Goal: Task Accomplishment & Management: Use online tool/utility

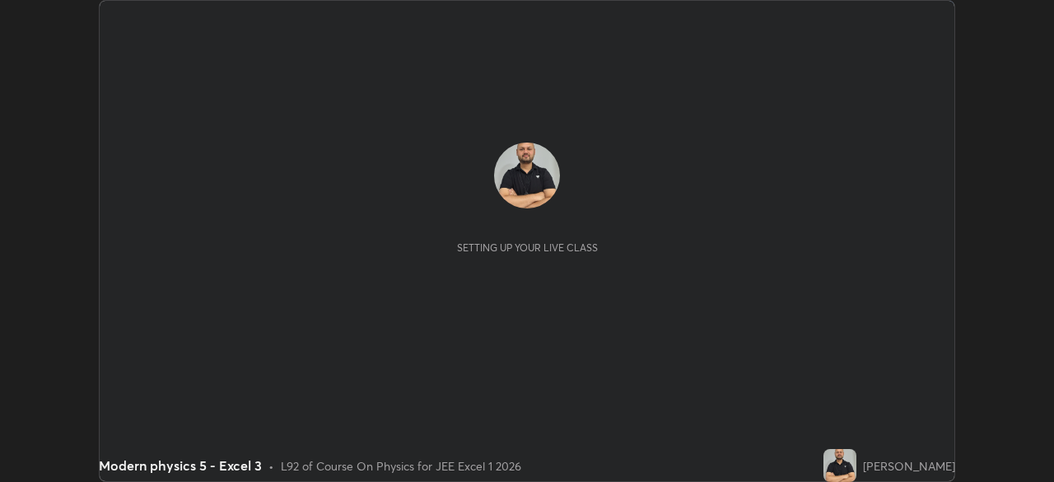
scroll to position [482, 1053]
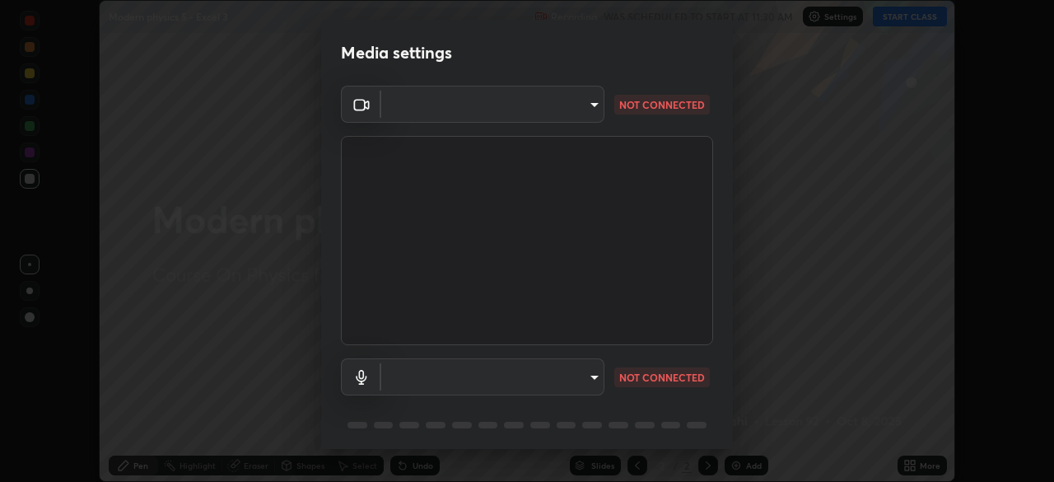
type input "6c54ecbdb3772e4859e41b9a5082f9349f80293d095f1c0b9f602b0a2d46c8bb"
type input "communications"
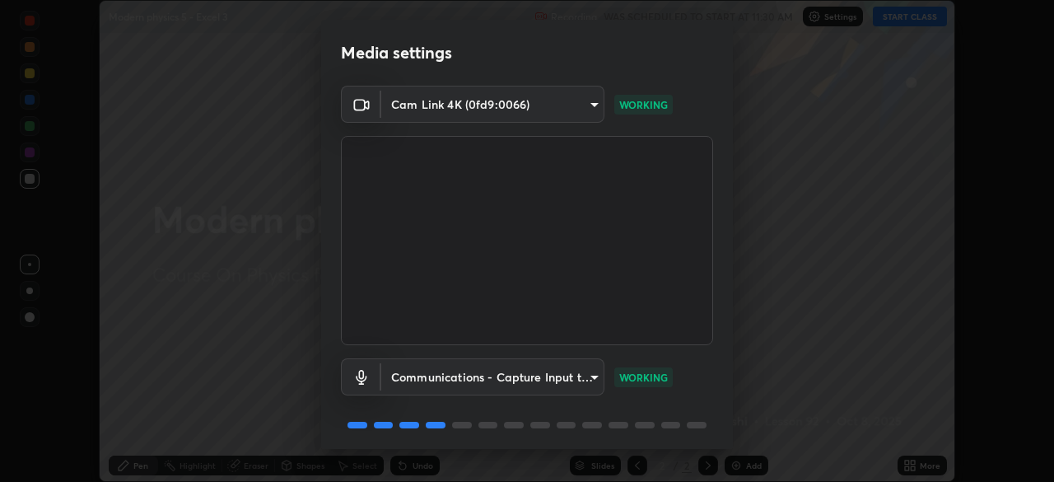
scroll to position [58, 0]
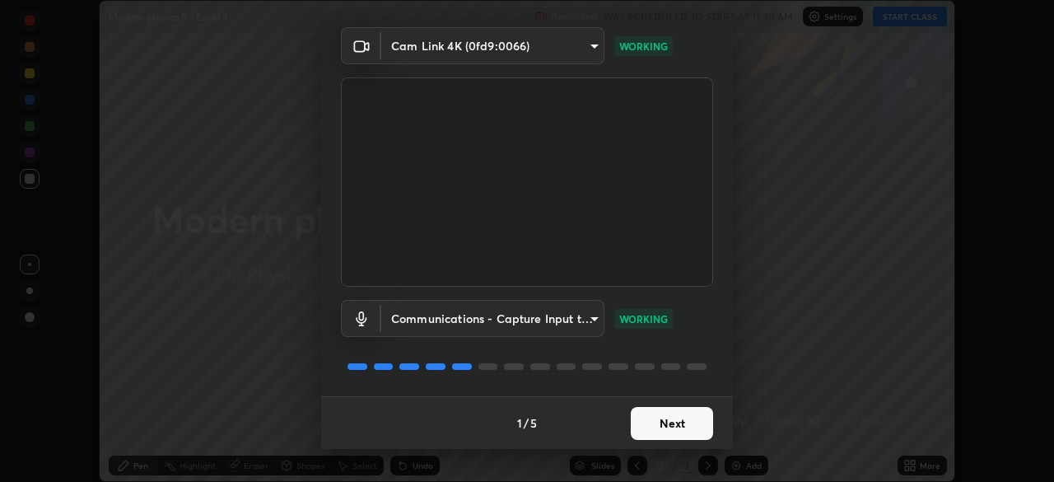
click at [678, 424] on button "Next" at bounding box center [672, 423] width 82 height 33
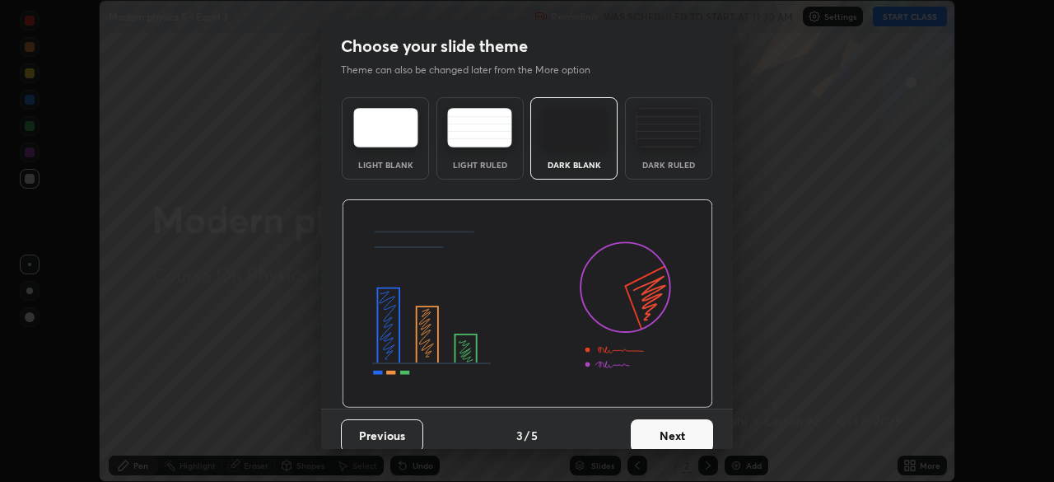
click at [678, 424] on button "Next" at bounding box center [672, 435] width 82 height 33
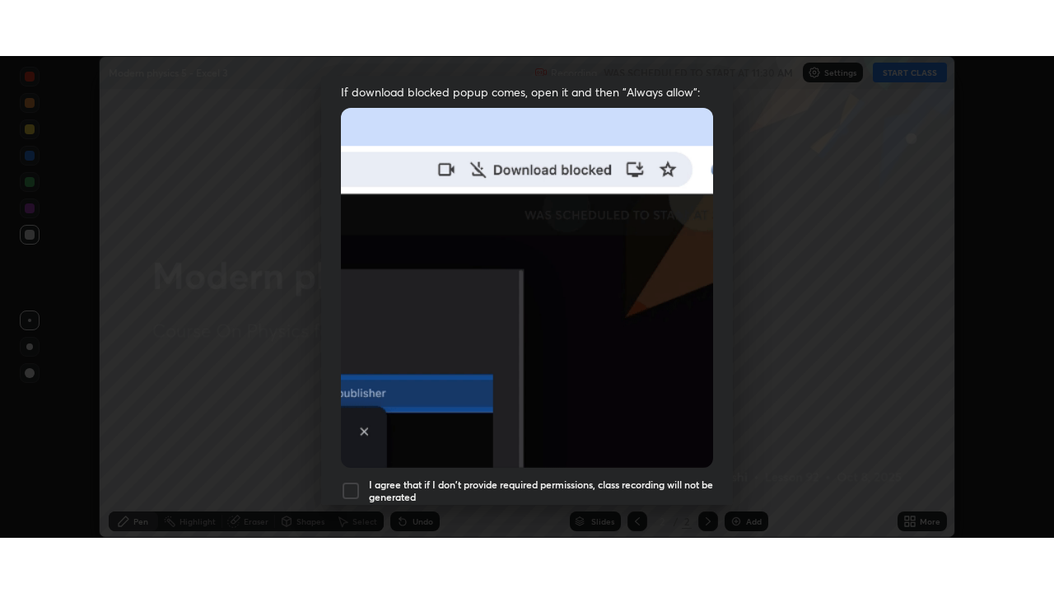
scroll to position [395, 0]
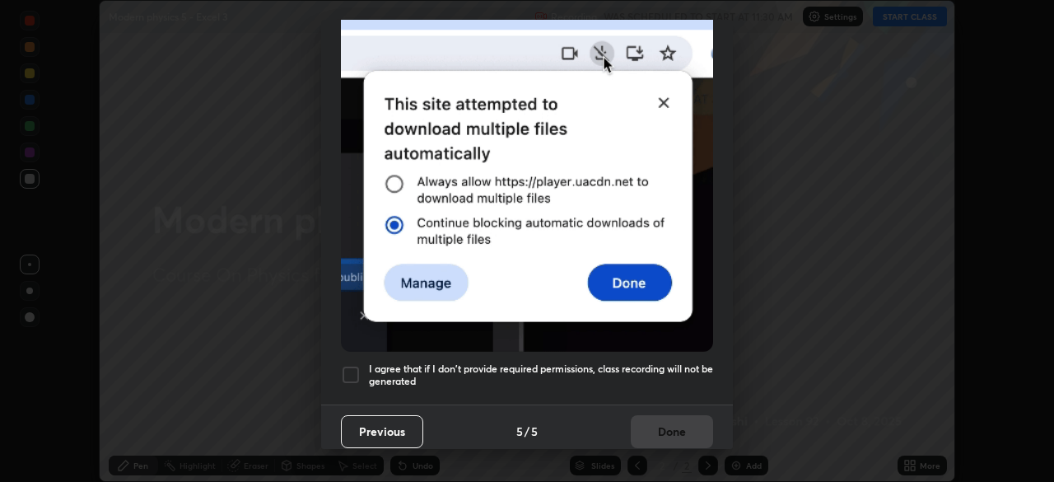
click at [354, 367] on div at bounding box center [351, 375] width 20 height 20
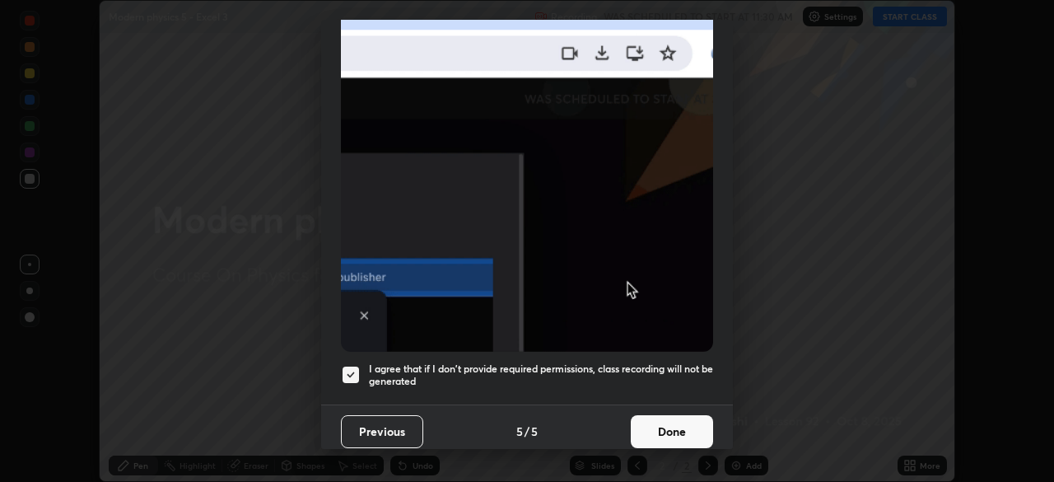
click at [677, 418] on button "Done" at bounding box center [672, 431] width 82 height 33
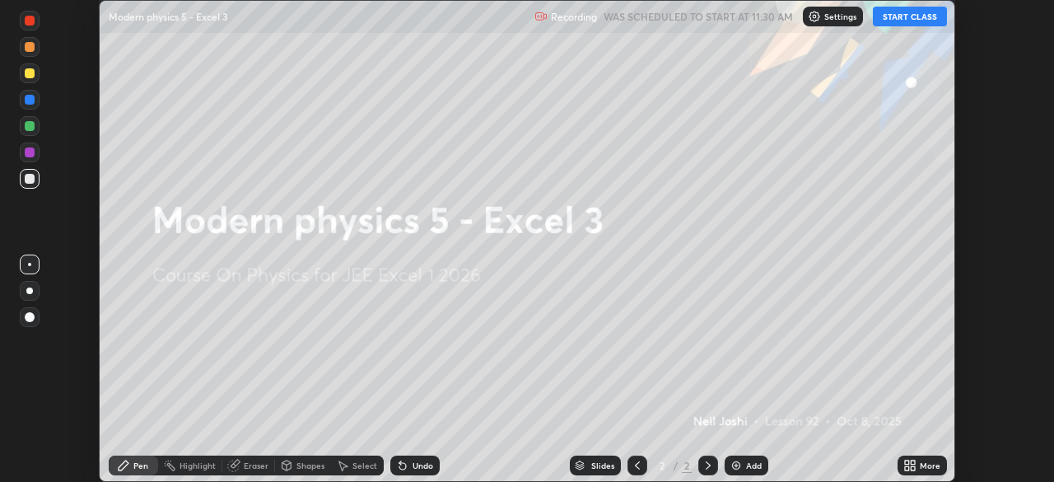
click at [908, 21] on button "START CLASS" at bounding box center [910, 17] width 74 height 20
click at [762, 466] on div "Add" at bounding box center [747, 465] width 44 height 20
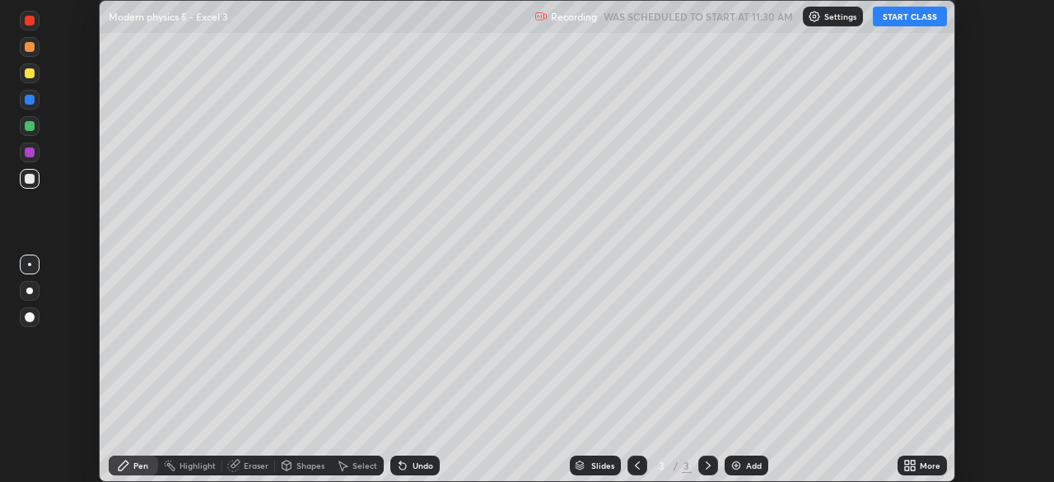
click at [914, 462] on icon at bounding box center [913, 462] width 4 height 4
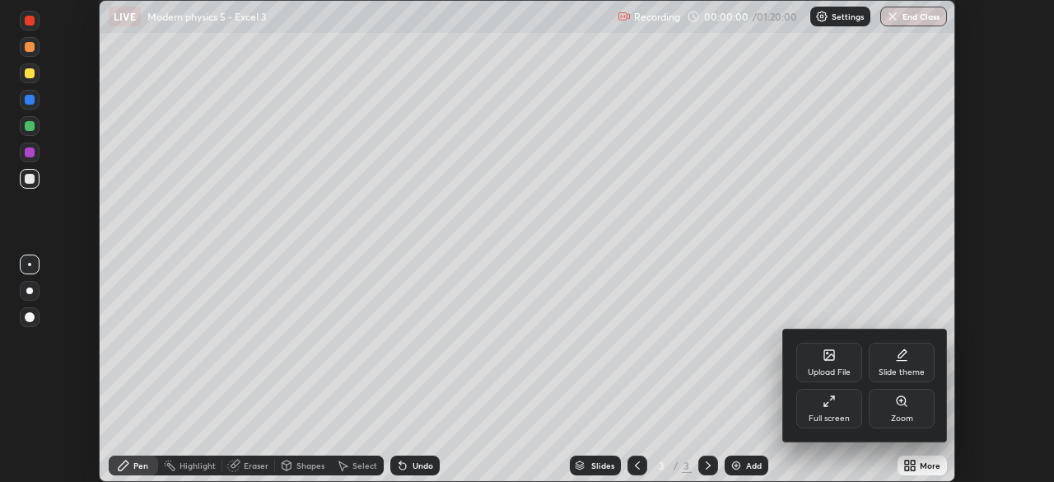
click at [826, 411] on div "Full screen" at bounding box center [829, 409] width 66 height 40
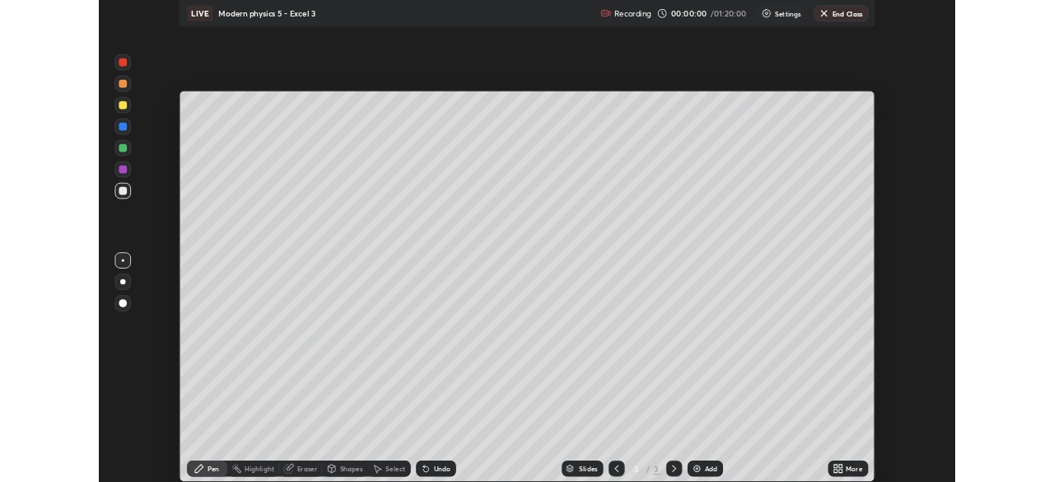
scroll to position [593, 1054]
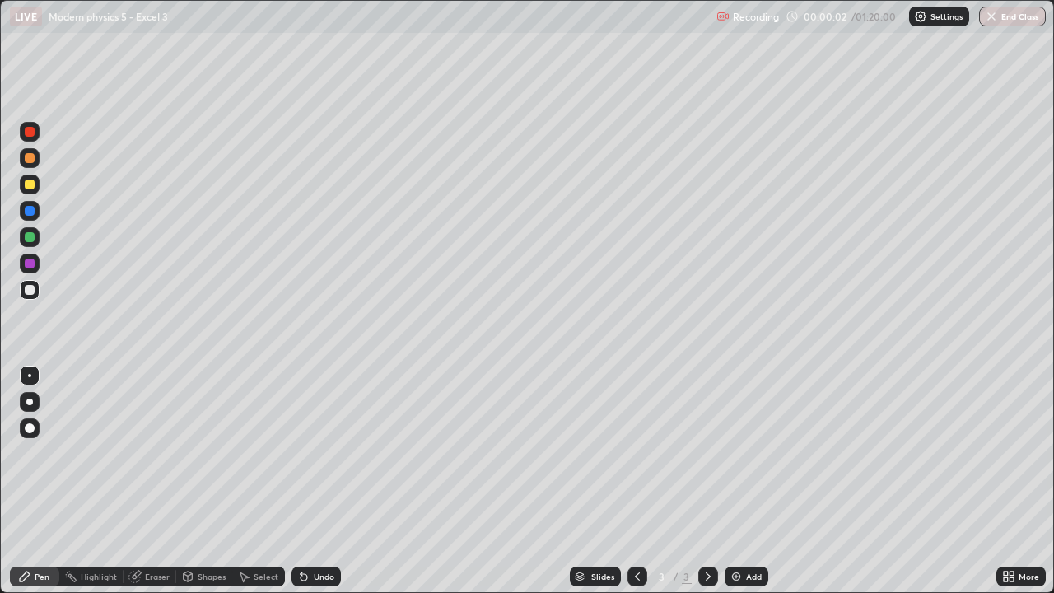
click at [1019, 481] on div "More" at bounding box center [1029, 576] width 21 height 8
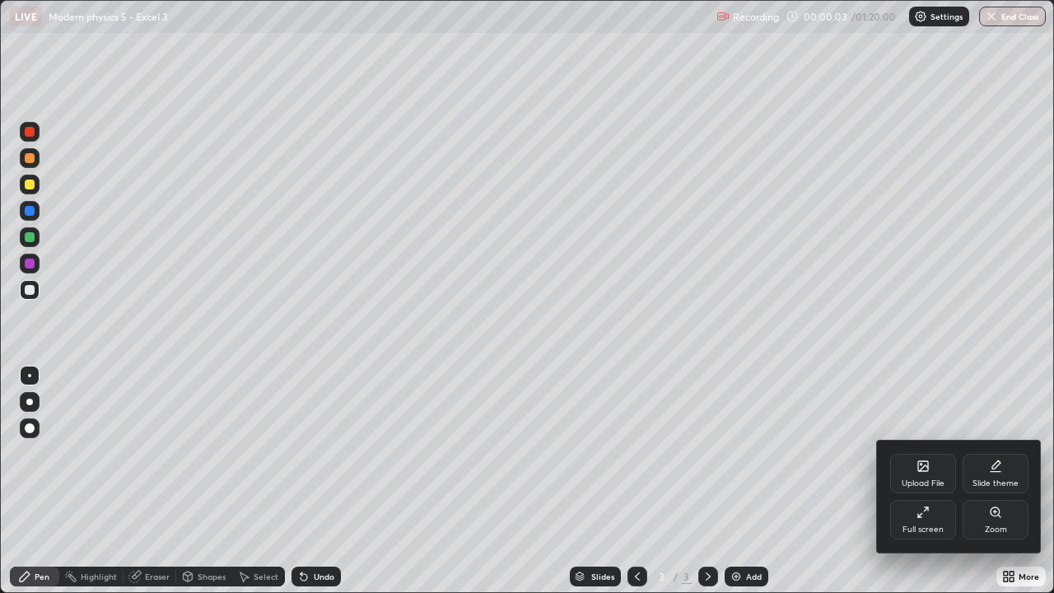
click at [905, 481] on div "Full screen" at bounding box center [923, 529] width 41 height 8
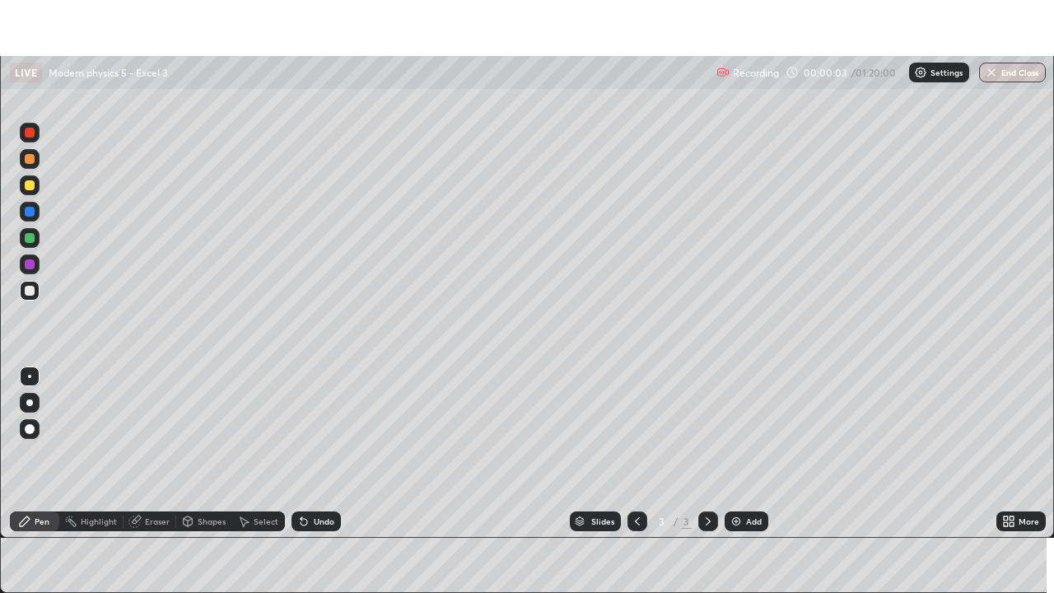
scroll to position [81879, 81307]
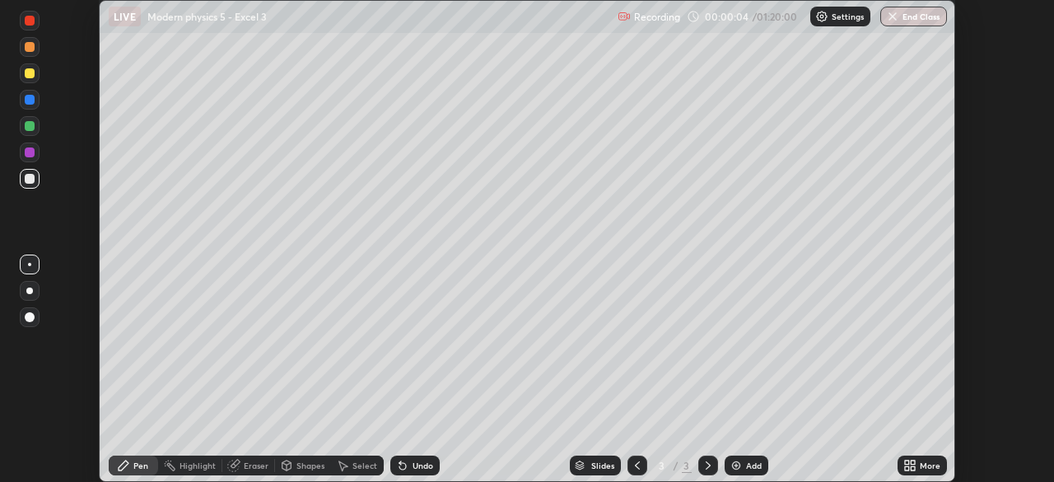
click at [925, 457] on div "More" at bounding box center [922, 465] width 49 height 20
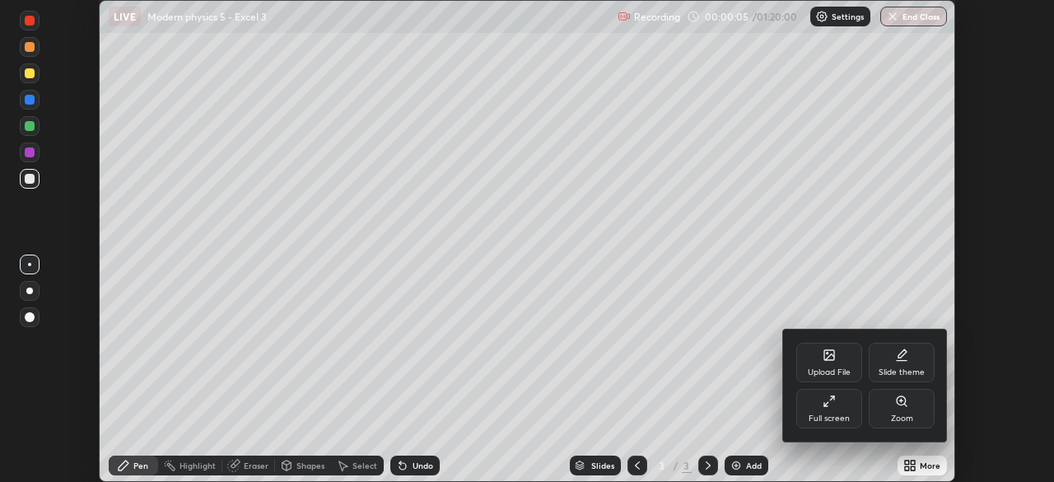
click at [845, 409] on div "Full screen" at bounding box center [829, 409] width 66 height 40
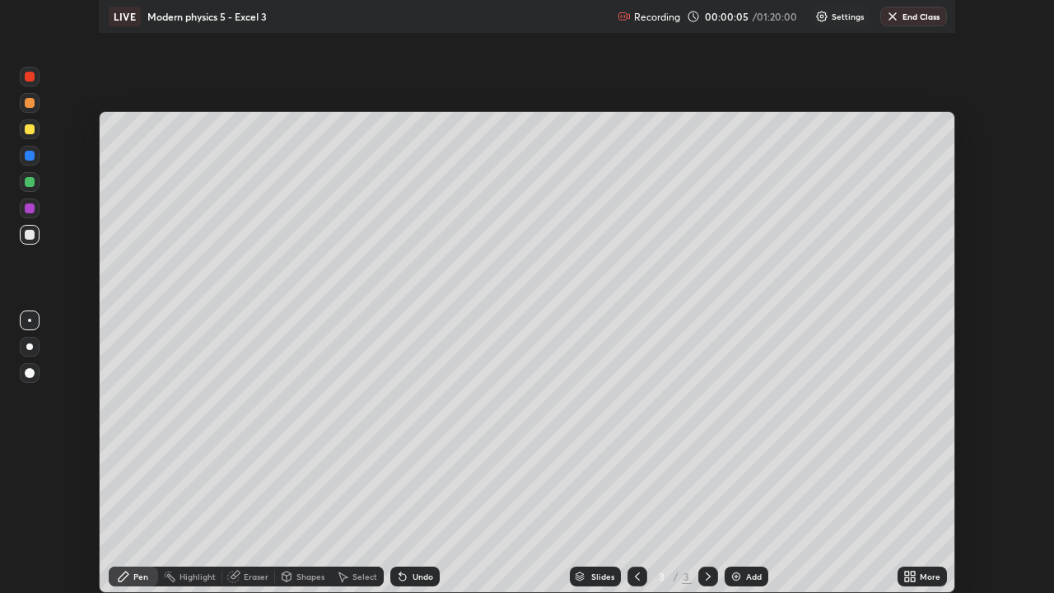
scroll to position [593, 1054]
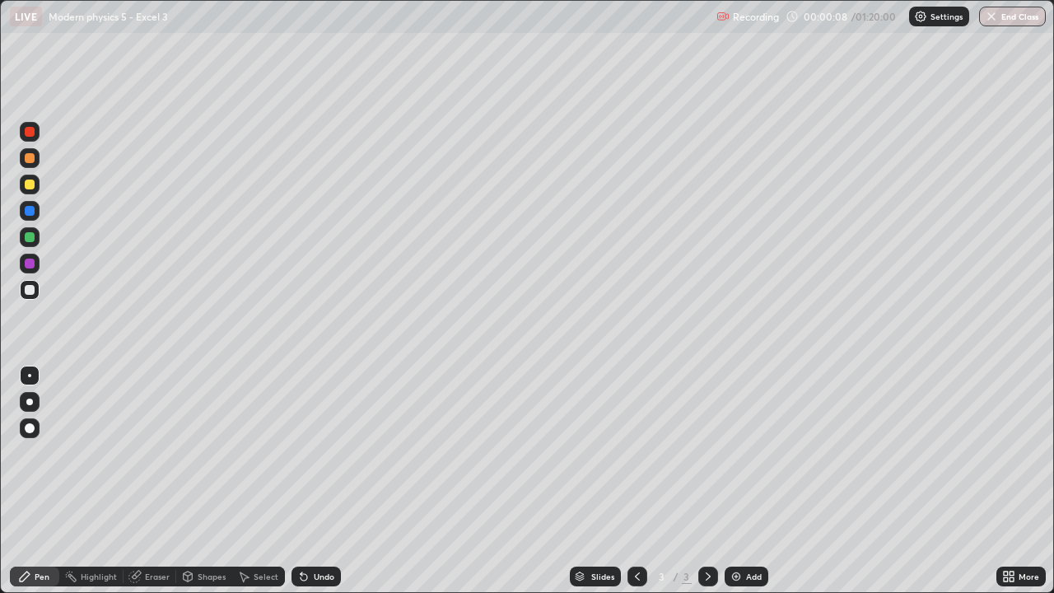
click at [31, 183] on div at bounding box center [30, 185] width 10 height 10
click at [31, 404] on div at bounding box center [29, 402] width 7 height 7
click at [315, 481] on div "Undo" at bounding box center [324, 576] width 21 height 8
click at [316, 481] on div "Undo" at bounding box center [316, 577] width 49 height 20
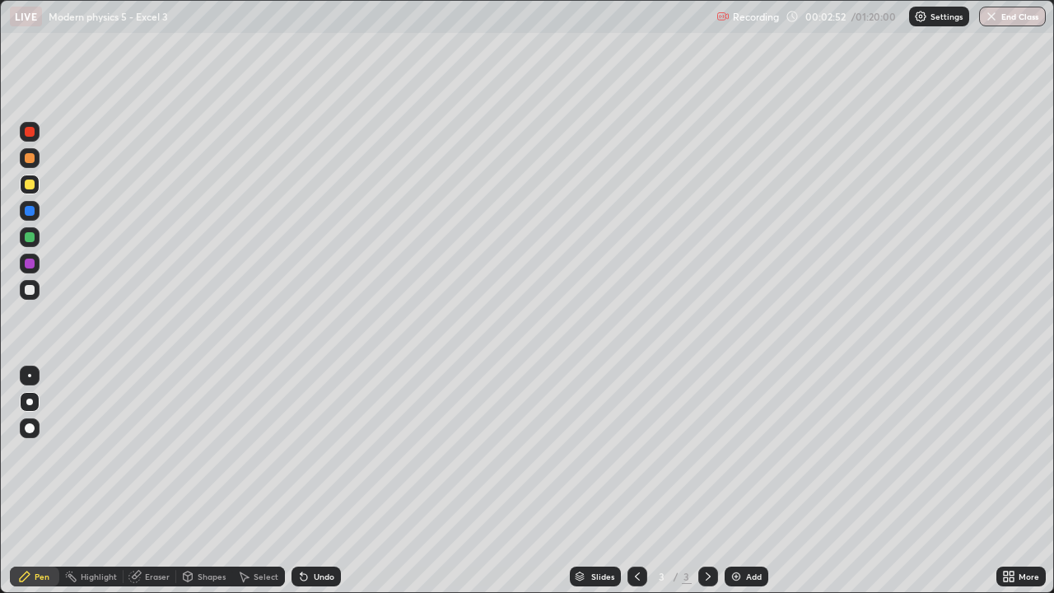
click at [313, 481] on div "Undo" at bounding box center [316, 577] width 49 height 20
click at [156, 481] on div "Eraser" at bounding box center [157, 576] width 25 height 8
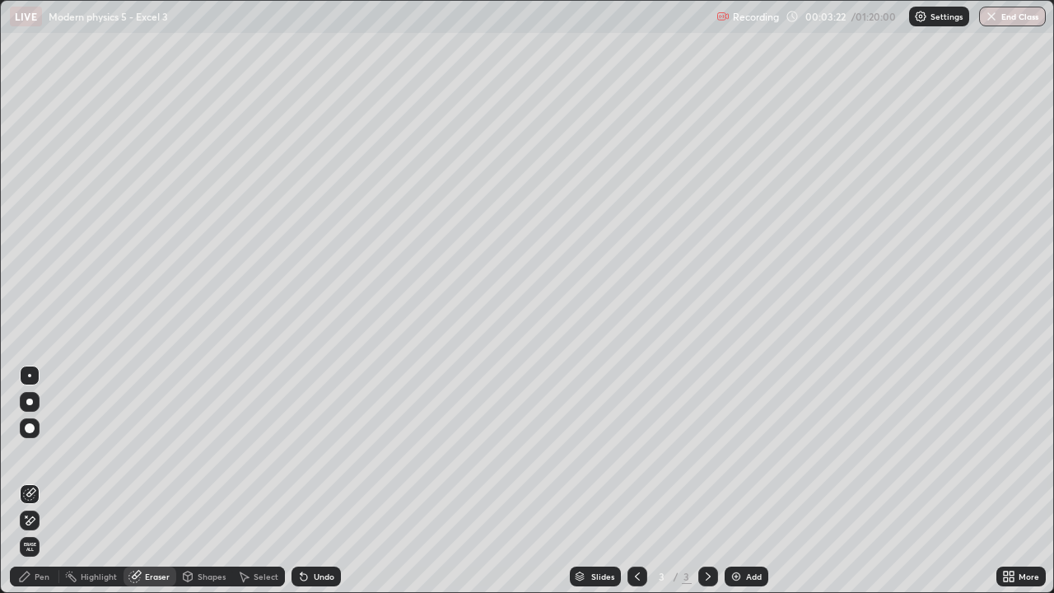
click at [36, 481] on div "Pen" at bounding box center [42, 576] width 15 height 8
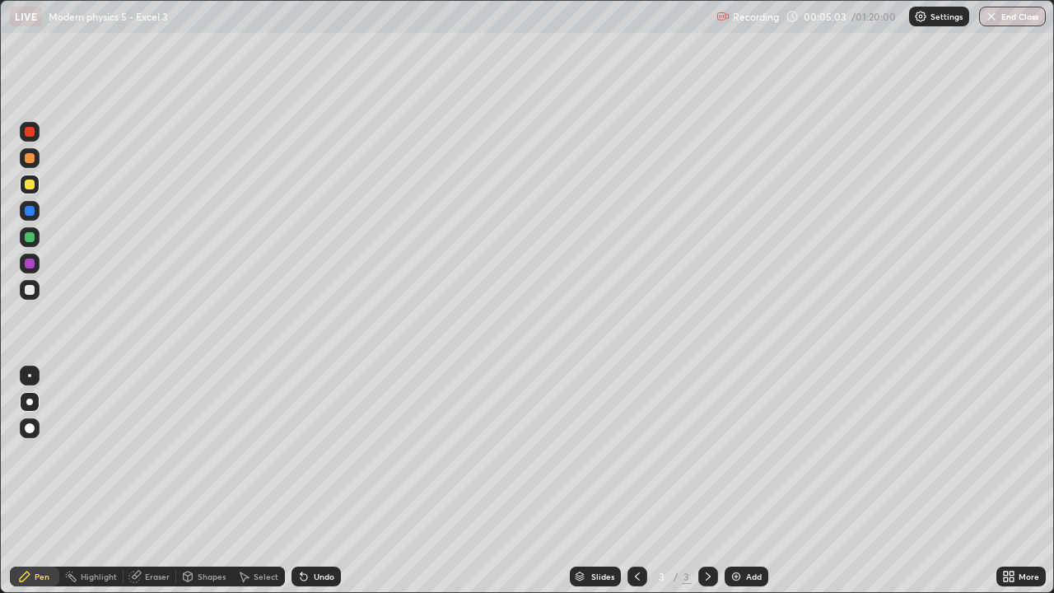
click at [753, 481] on div "Add" at bounding box center [754, 576] width 16 height 8
click at [321, 481] on div "Undo" at bounding box center [316, 577] width 49 height 20
click at [315, 481] on div "Undo" at bounding box center [324, 576] width 21 height 8
click at [321, 481] on div "Undo" at bounding box center [324, 576] width 21 height 8
click at [318, 481] on div "Undo" at bounding box center [316, 577] width 49 height 20
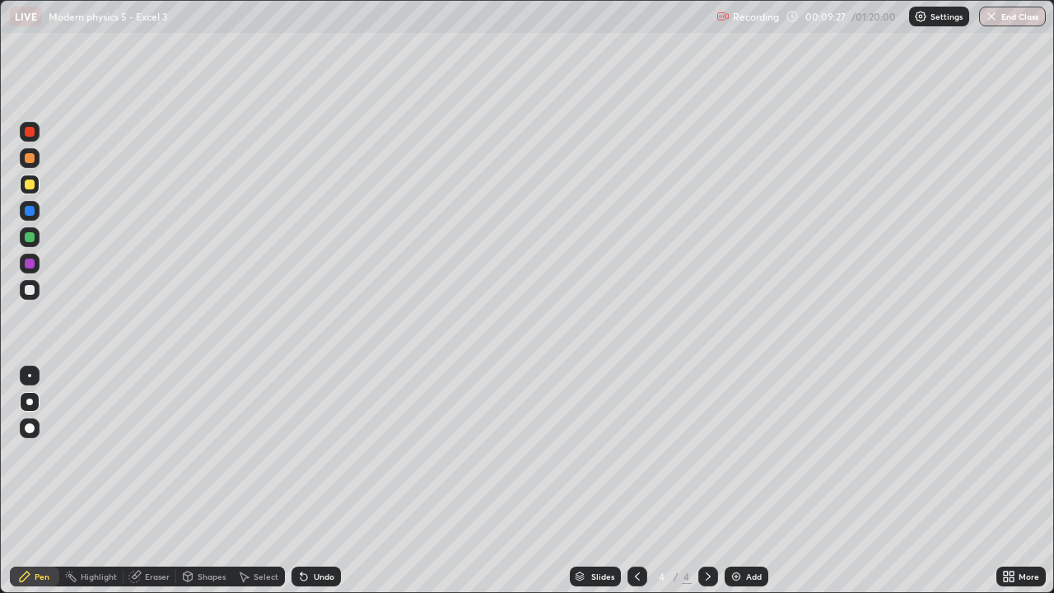
click at [317, 481] on div "Undo" at bounding box center [324, 576] width 21 height 8
click at [314, 481] on div "Undo" at bounding box center [324, 576] width 21 height 8
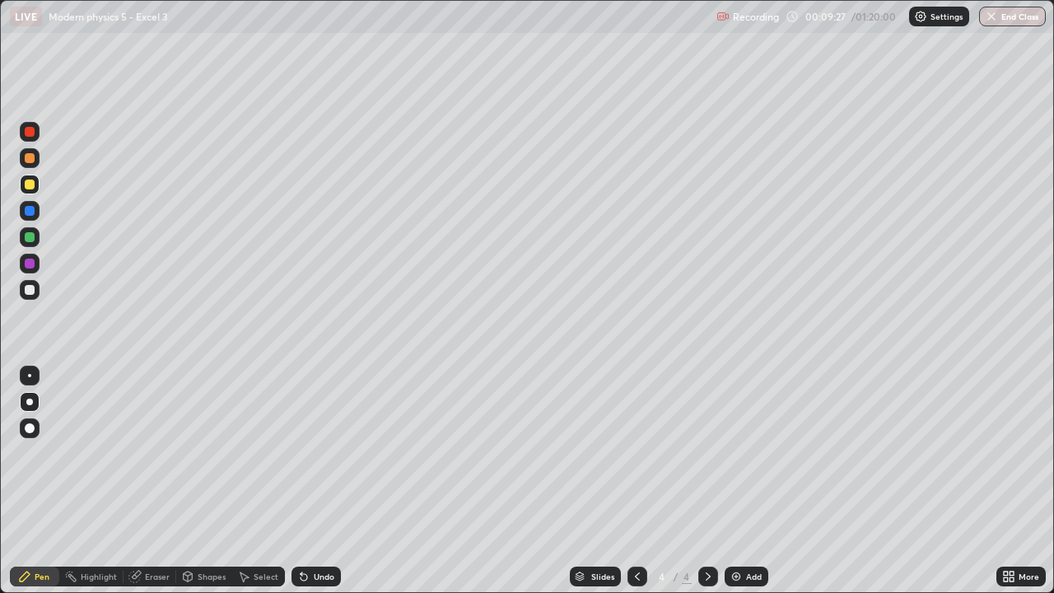
click at [314, 481] on div "Undo" at bounding box center [324, 576] width 21 height 8
click at [746, 481] on div "Add" at bounding box center [754, 576] width 16 height 8
click at [317, 481] on div "Undo" at bounding box center [324, 576] width 21 height 8
click at [314, 481] on div "Undo" at bounding box center [324, 576] width 21 height 8
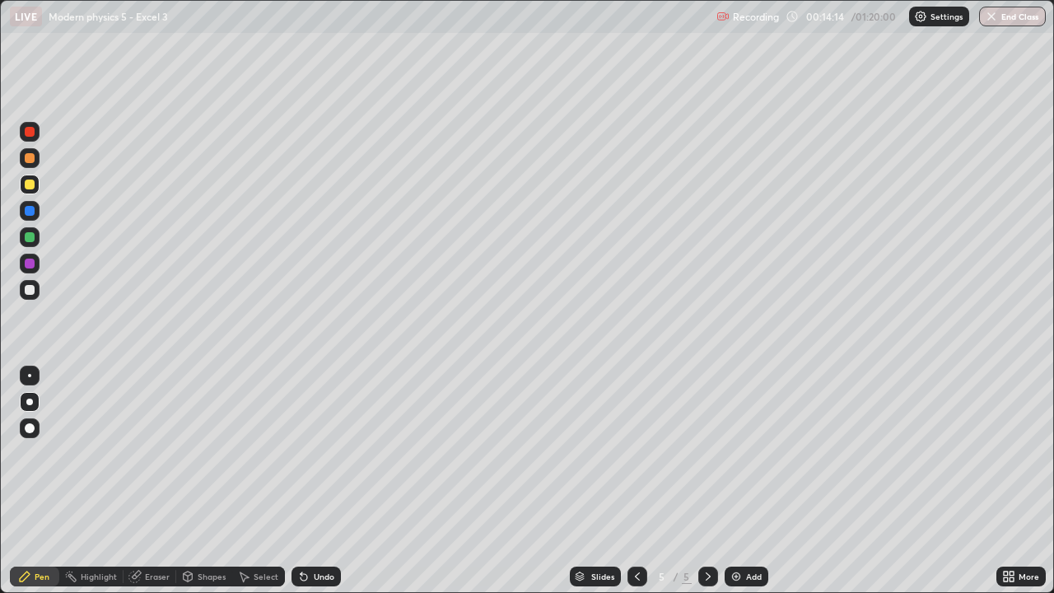
click at [331, 481] on div "Undo" at bounding box center [324, 576] width 21 height 8
click at [312, 481] on div "Undo" at bounding box center [316, 577] width 49 height 20
click at [307, 481] on icon at bounding box center [303, 576] width 13 height 13
click at [741, 481] on div "Add" at bounding box center [747, 577] width 44 height 20
click at [319, 481] on div "Undo" at bounding box center [324, 576] width 21 height 8
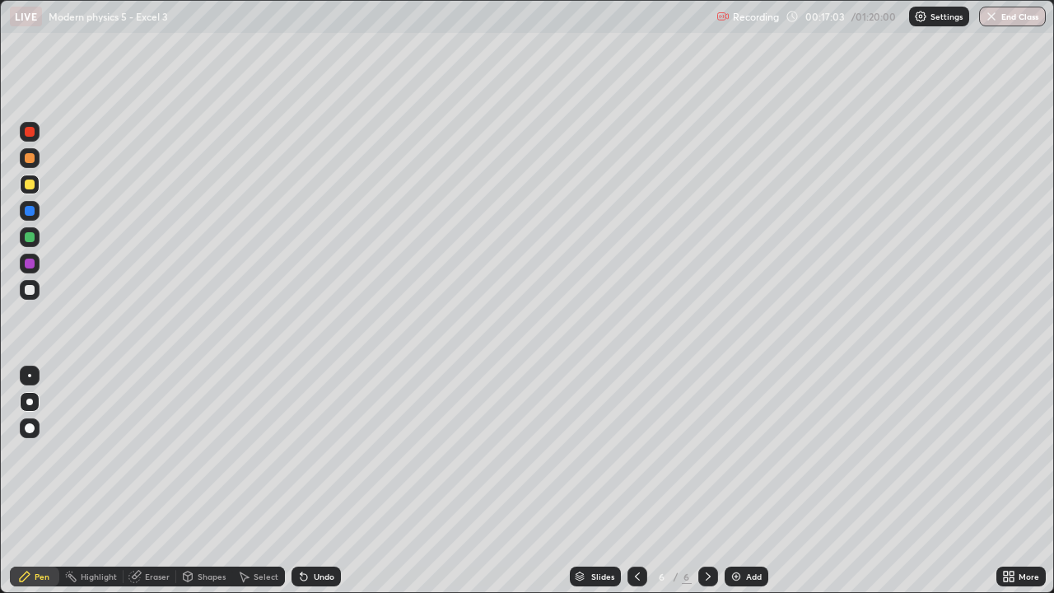
click at [319, 481] on div "Undo" at bounding box center [324, 576] width 21 height 8
click at [315, 481] on div "Undo" at bounding box center [324, 576] width 21 height 8
click at [324, 481] on div "Undo" at bounding box center [324, 576] width 21 height 8
click at [322, 481] on div "Undo" at bounding box center [324, 576] width 21 height 8
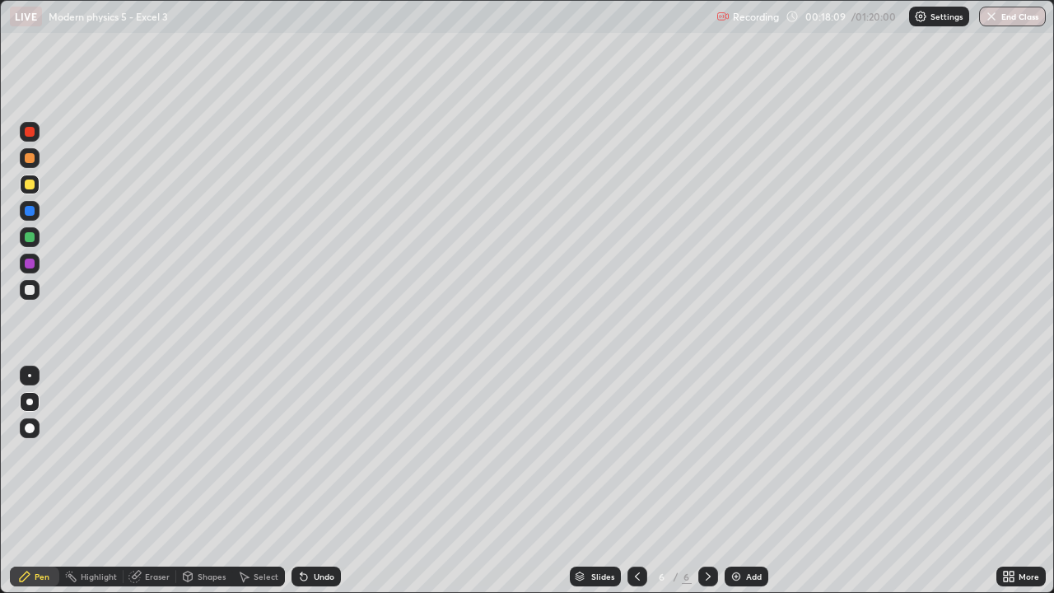
click at [321, 481] on div "Undo" at bounding box center [324, 576] width 21 height 8
click at [159, 481] on div "Eraser" at bounding box center [157, 576] width 25 height 8
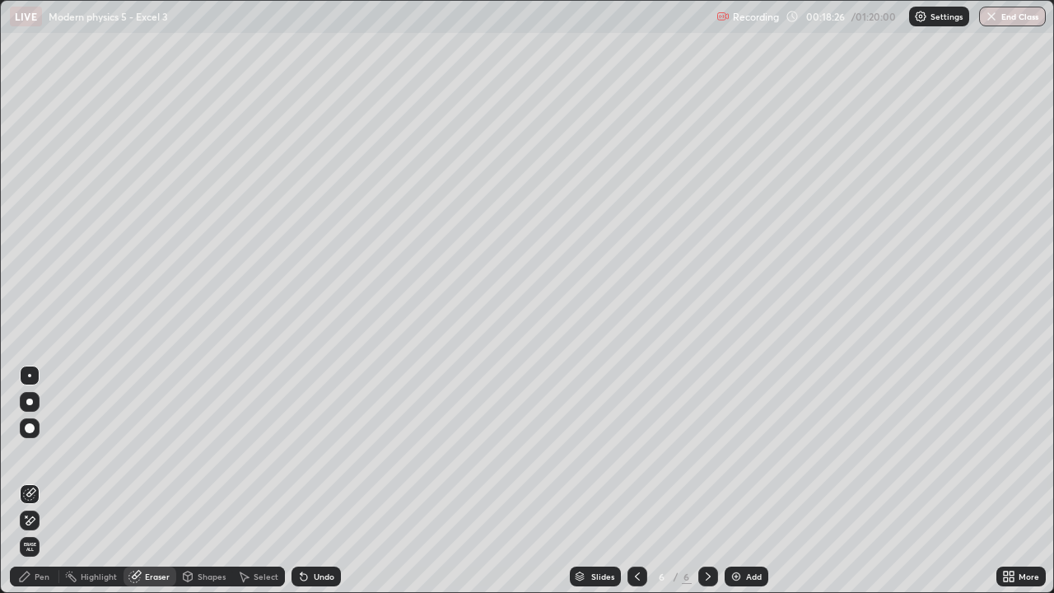
click at [37, 481] on div "Pen" at bounding box center [42, 576] width 15 height 8
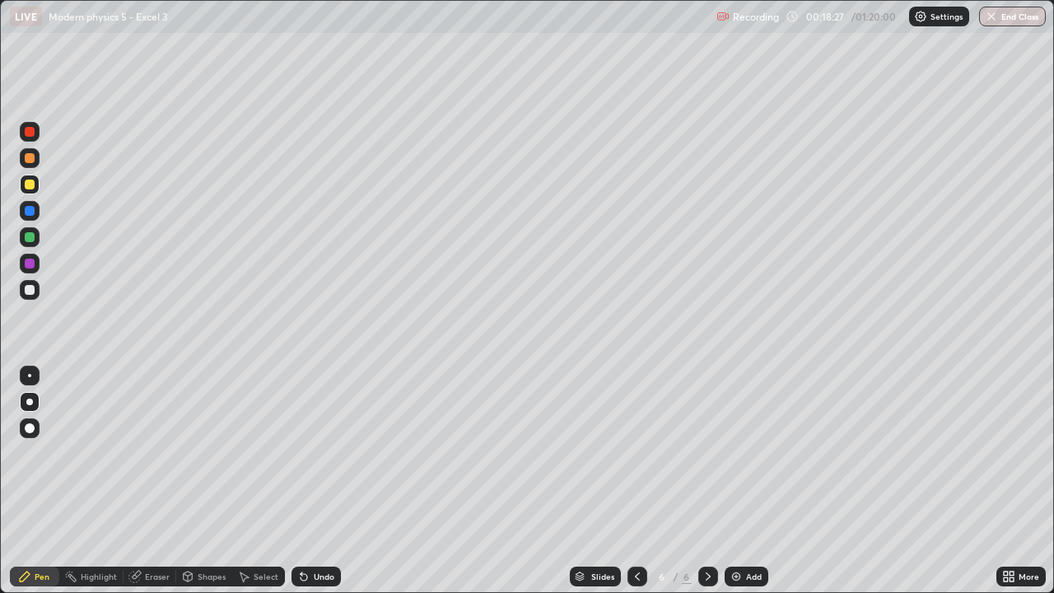
click at [35, 481] on div "Pen" at bounding box center [42, 576] width 15 height 8
click at [30, 290] on div at bounding box center [30, 290] width 10 height 10
click at [317, 481] on div "Undo" at bounding box center [324, 576] width 21 height 8
click at [319, 481] on div "Undo" at bounding box center [324, 576] width 21 height 8
click at [320, 481] on div "Undo" at bounding box center [316, 577] width 49 height 20
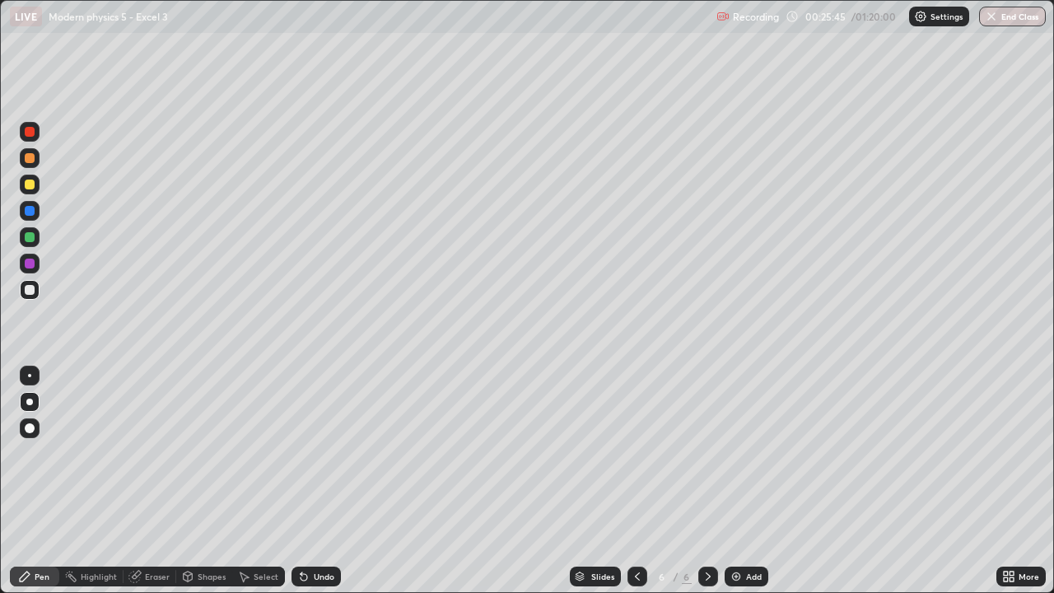
click at [746, 481] on div "Add" at bounding box center [754, 576] width 16 height 8
click at [31, 184] on div at bounding box center [30, 185] width 10 height 10
click at [749, 481] on div "Add" at bounding box center [754, 576] width 16 height 8
click at [25, 239] on div at bounding box center [30, 237] width 10 height 10
click at [30, 188] on div at bounding box center [30, 185] width 10 height 10
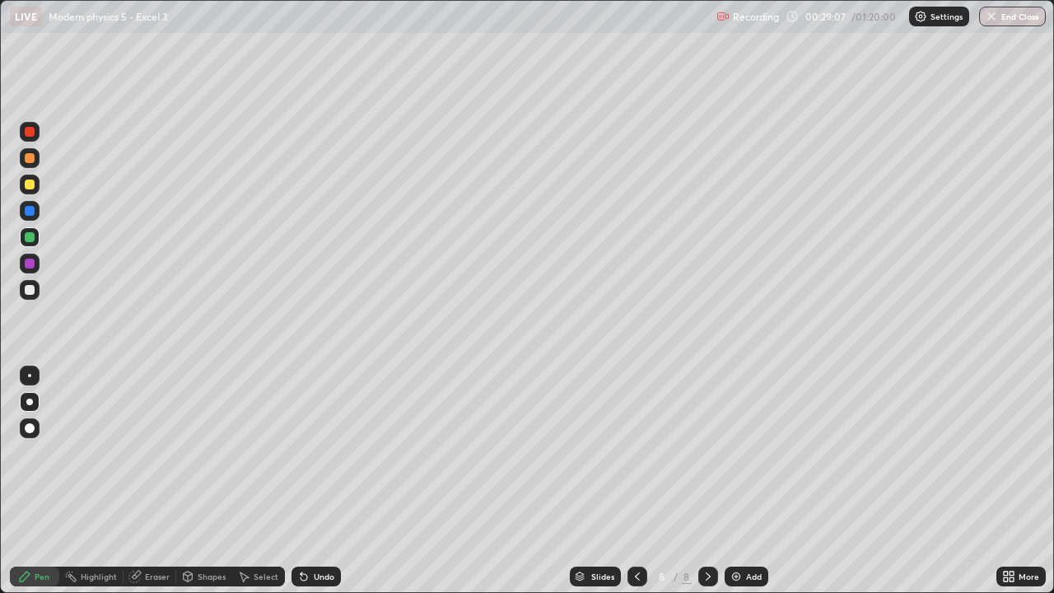
click at [33, 183] on div at bounding box center [30, 185] width 10 height 10
click at [323, 481] on div "Undo" at bounding box center [324, 576] width 21 height 8
click at [319, 481] on div "Undo" at bounding box center [324, 576] width 21 height 8
click at [320, 481] on div "Undo" at bounding box center [316, 577] width 49 height 20
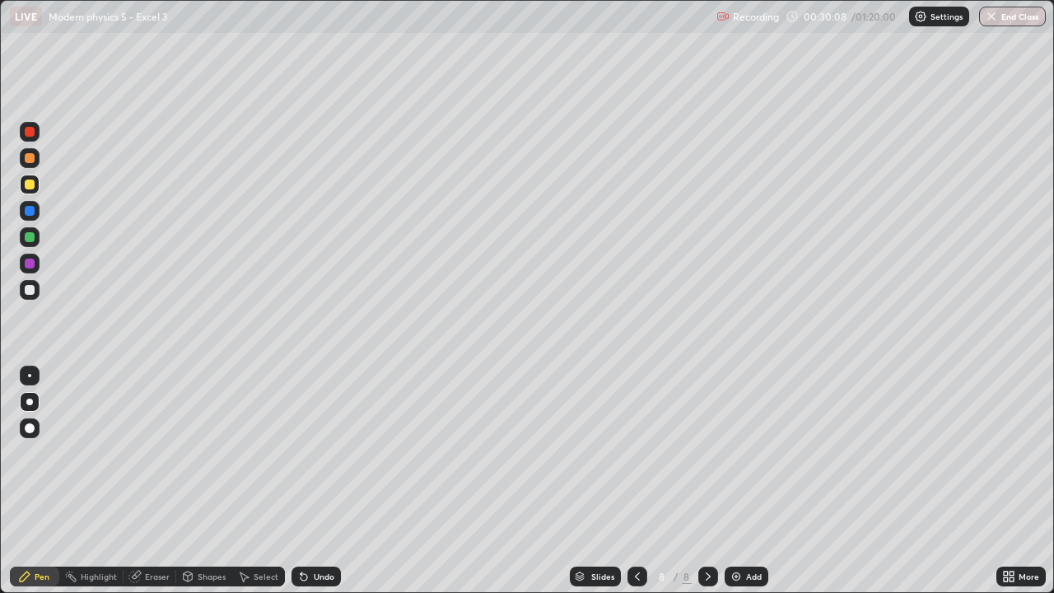
click at [317, 481] on div "Undo" at bounding box center [316, 577] width 49 height 20
click at [320, 481] on div "Undo" at bounding box center [316, 577] width 49 height 20
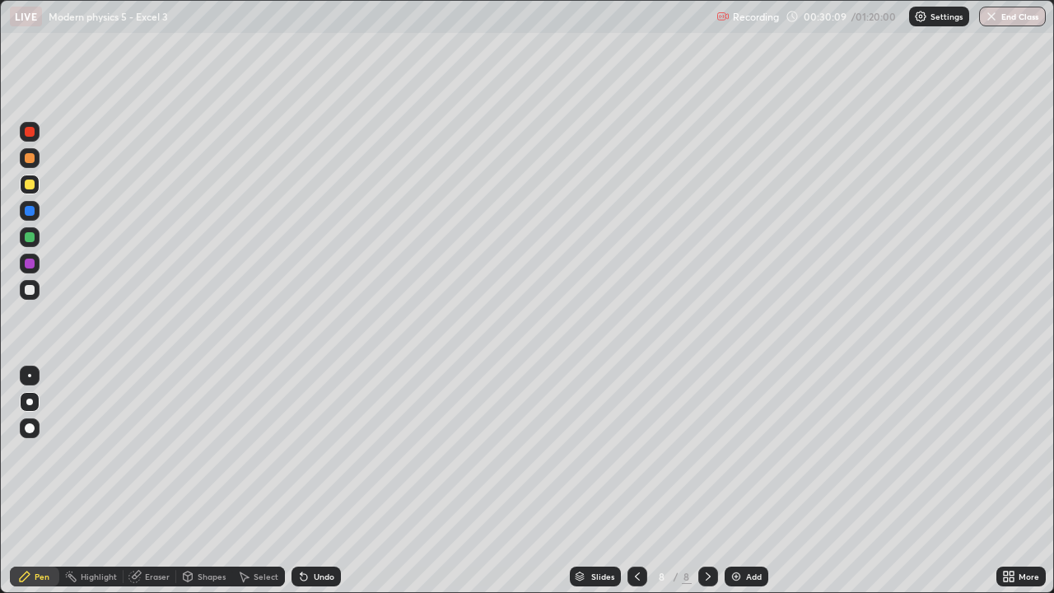
click at [321, 481] on div "Undo" at bounding box center [316, 577] width 49 height 20
click at [320, 481] on div "Undo" at bounding box center [316, 577] width 49 height 20
click at [321, 481] on div "Undo" at bounding box center [316, 577] width 49 height 20
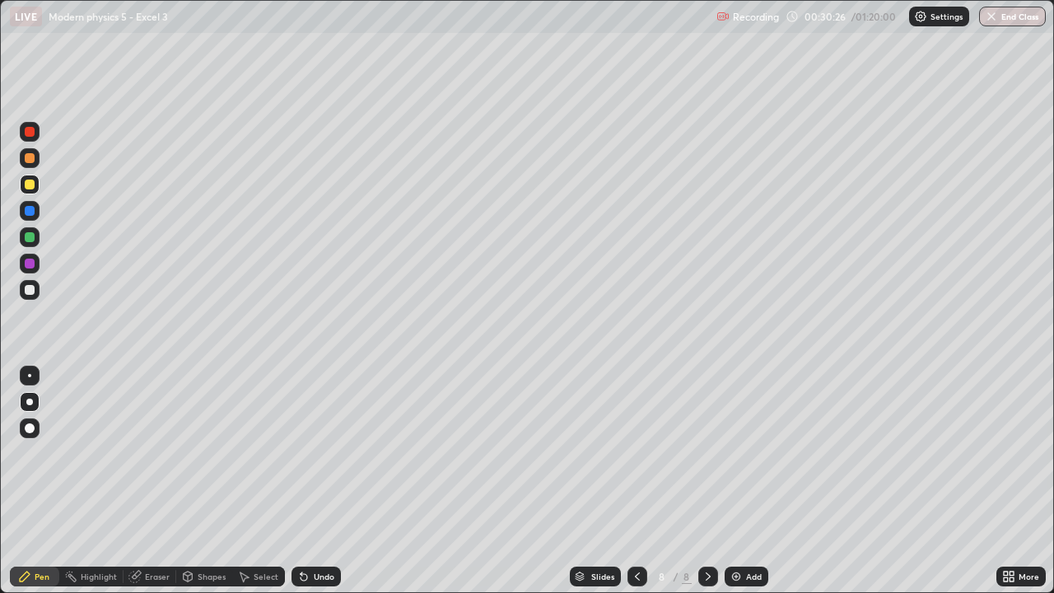
click at [320, 481] on div "Undo" at bounding box center [316, 577] width 49 height 20
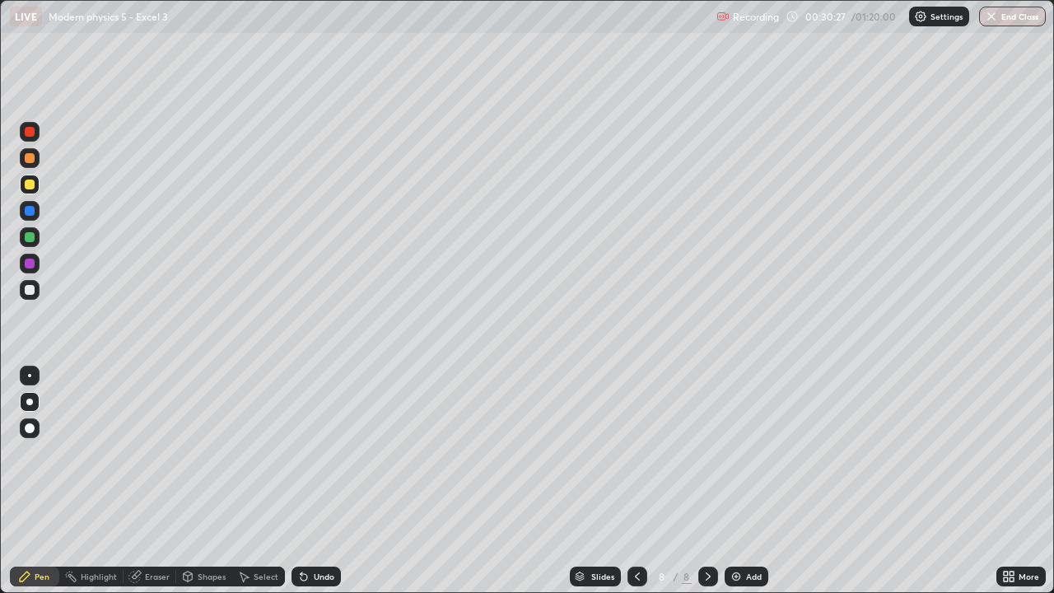
click at [320, 481] on div "Undo" at bounding box center [316, 577] width 49 height 20
click at [317, 481] on div "Undo" at bounding box center [316, 577] width 49 height 20
click at [315, 481] on div "Undo" at bounding box center [316, 577] width 49 height 20
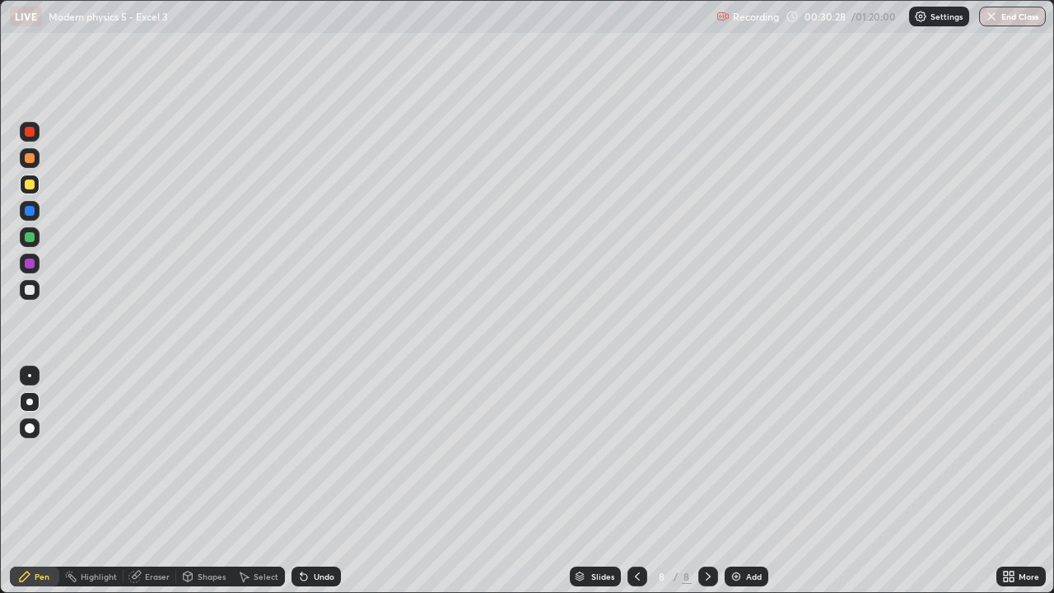
click at [315, 481] on div "Undo" at bounding box center [316, 577] width 49 height 20
click at [314, 481] on div "Undo" at bounding box center [316, 577] width 49 height 20
click at [154, 481] on div "Eraser" at bounding box center [157, 576] width 25 height 8
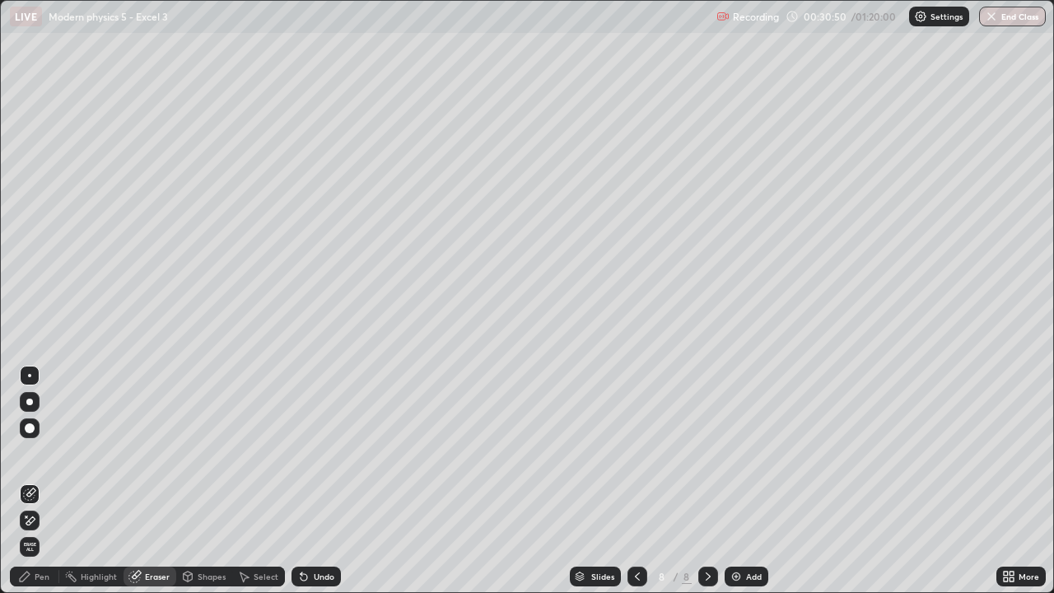
click at [41, 481] on div "Pen" at bounding box center [42, 576] width 15 height 8
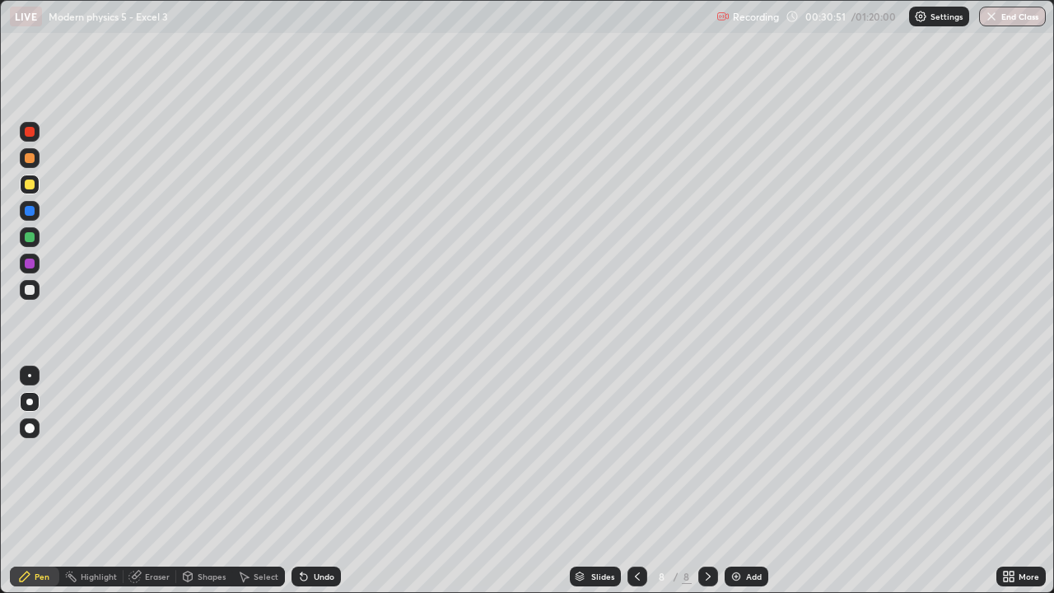
click at [38, 481] on div "Pen" at bounding box center [34, 577] width 49 height 20
click at [308, 481] on div "Undo" at bounding box center [316, 577] width 49 height 20
click at [320, 481] on div "Undo" at bounding box center [316, 577] width 49 height 20
click at [755, 481] on div "Add" at bounding box center [754, 576] width 16 height 8
click at [26, 266] on div at bounding box center [30, 264] width 10 height 10
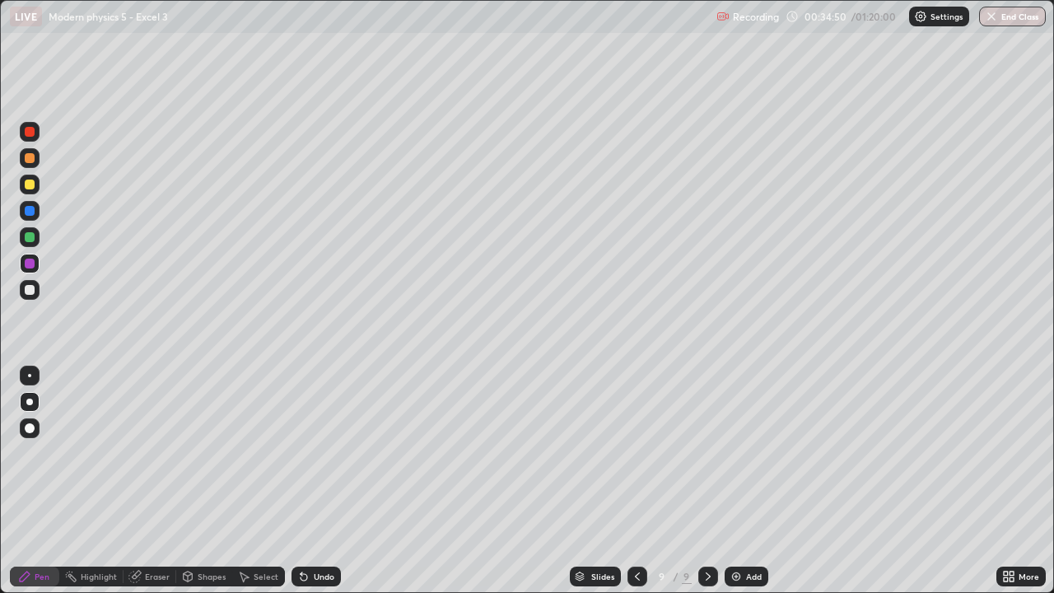
click at [26, 266] on div at bounding box center [30, 264] width 10 height 10
click at [314, 481] on div "Undo" at bounding box center [324, 576] width 21 height 8
click at [26, 287] on div at bounding box center [30, 290] width 10 height 10
click at [26, 263] on div at bounding box center [30, 264] width 10 height 10
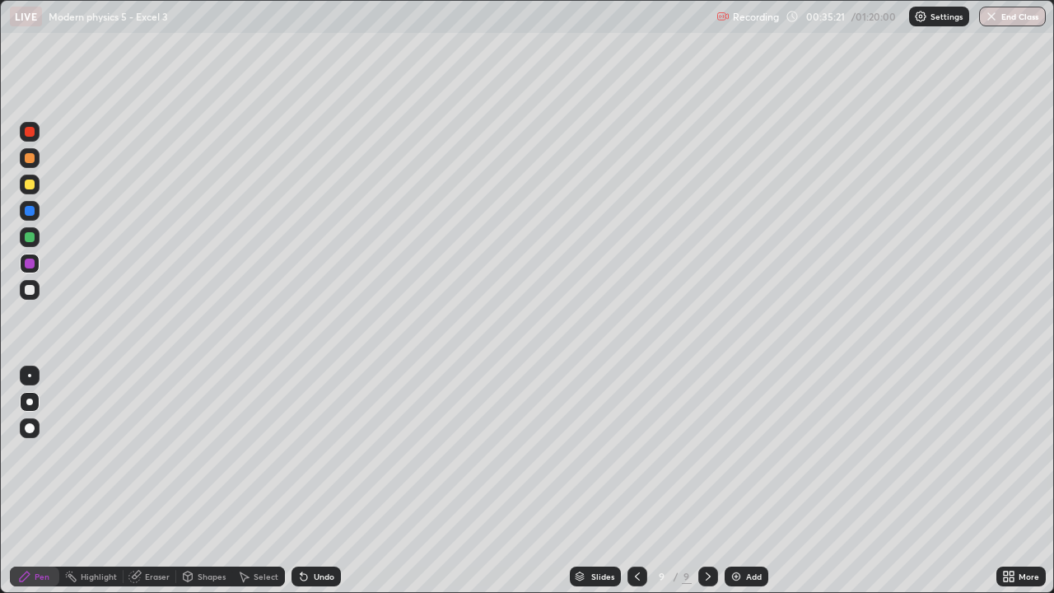
click at [26, 259] on div at bounding box center [30, 264] width 20 height 20
click at [26, 188] on div at bounding box center [30, 185] width 10 height 10
click at [30, 212] on div at bounding box center [30, 211] width 10 height 10
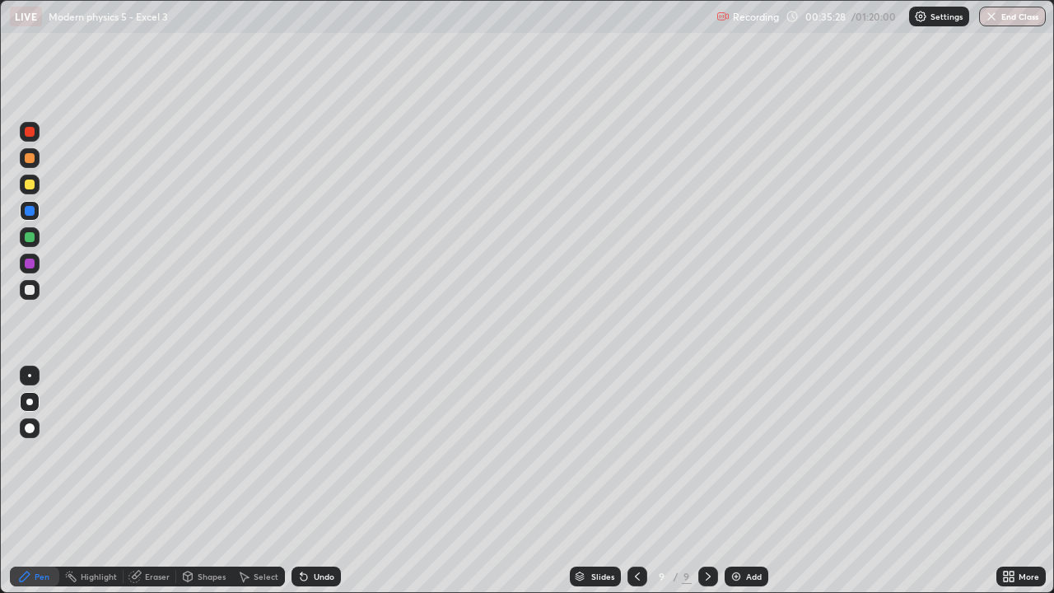
click at [30, 212] on div at bounding box center [30, 211] width 10 height 10
click at [320, 481] on div "Undo" at bounding box center [324, 576] width 21 height 8
click at [28, 287] on div at bounding box center [30, 290] width 10 height 10
click at [30, 292] on div at bounding box center [30, 290] width 10 height 10
click at [319, 481] on div "Undo" at bounding box center [324, 576] width 21 height 8
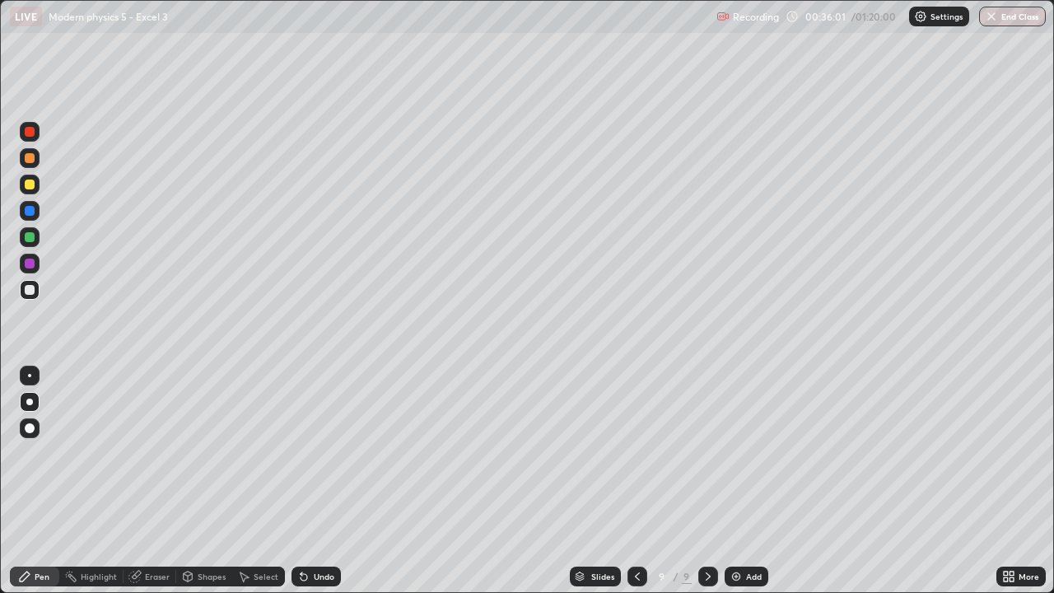
click at [314, 481] on div "Undo" at bounding box center [324, 576] width 21 height 8
click at [307, 481] on icon at bounding box center [303, 576] width 13 height 13
click at [311, 481] on div "Undo" at bounding box center [316, 577] width 49 height 20
click at [310, 481] on div "Undo" at bounding box center [316, 577] width 49 height 20
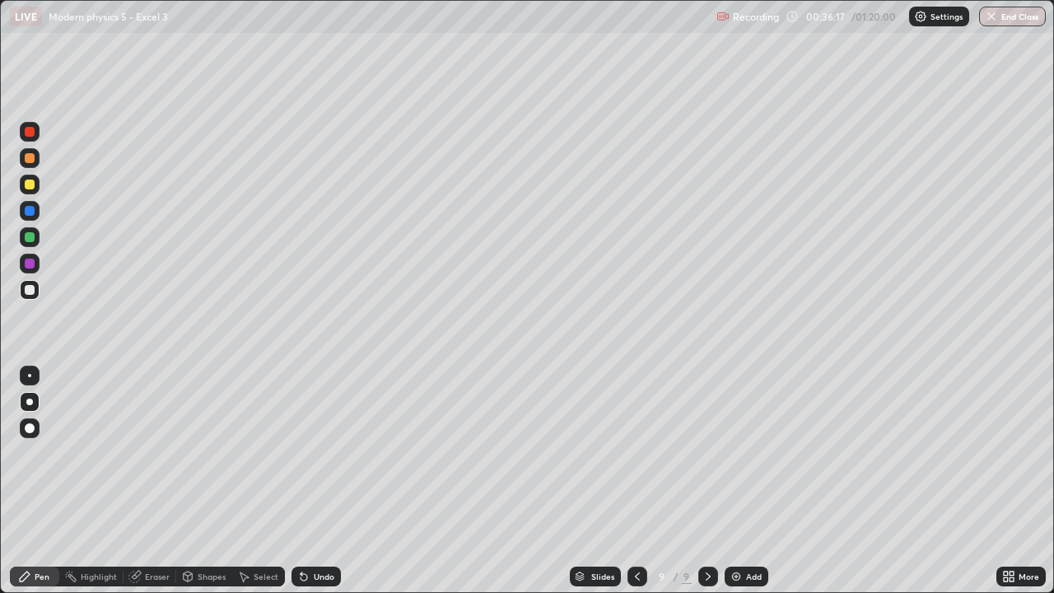
click at [28, 156] on div at bounding box center [30, 158] width 10 height 10
click at [26, 128] on div at bounding box center [30, 132] width 10 height 10
click at [325, 481] on div "Undo" at bounding box center [324, 576] width 21 height 8
click at [322, 481] on div "Undo" at bounding box center [316, 577] width 49 height 20
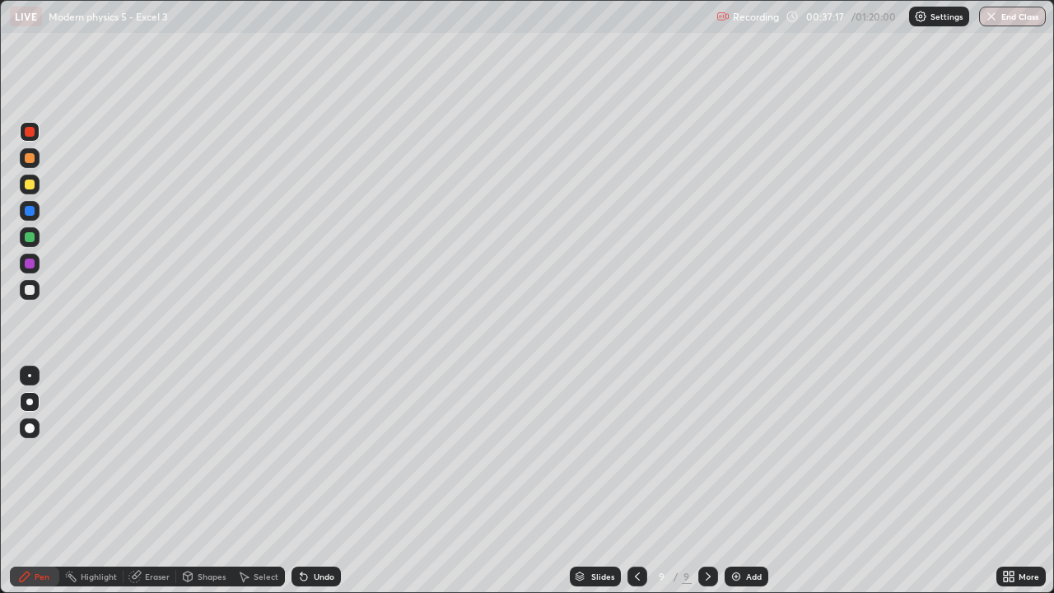
click at [162, 481] on div "Eraser" at bounding box center [157, 576] width 25 height 8
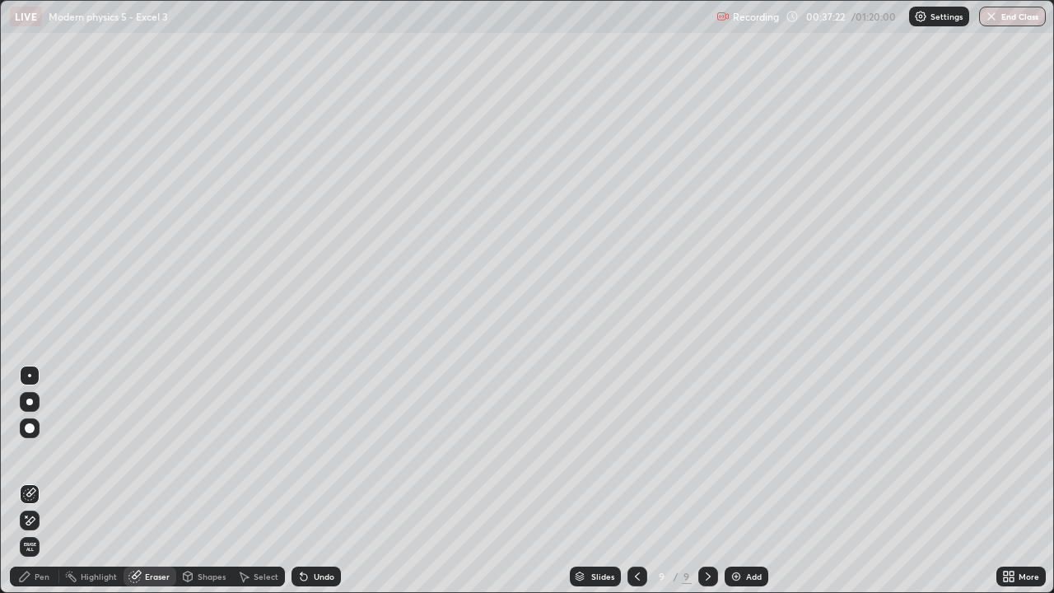
click at [29, 481] on icon at bounding box center [24, 576] width 13 height 13
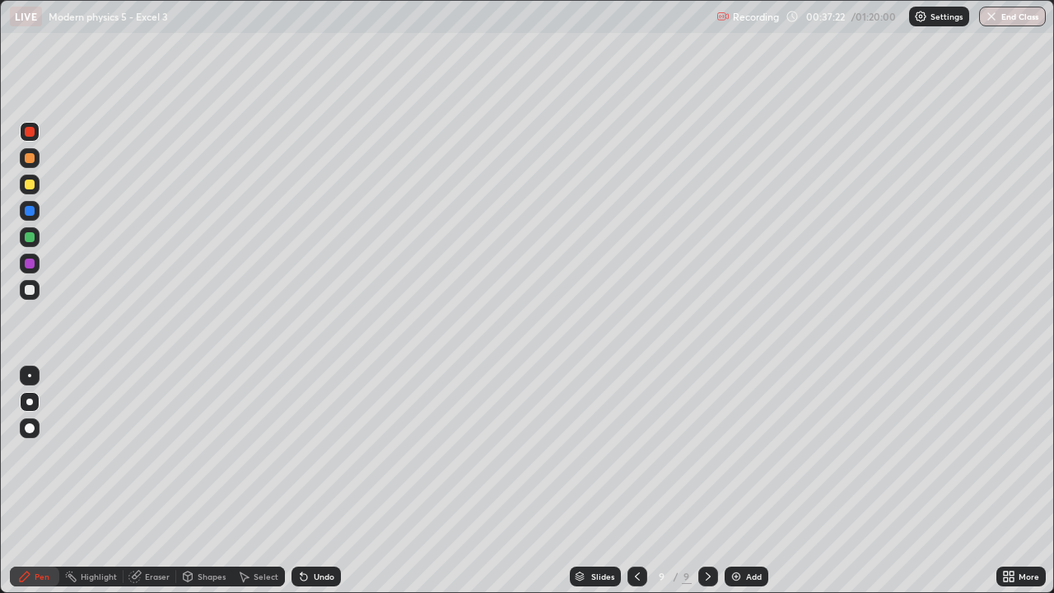
click at [26, 481] on div "Pen" at bounding box center [34, 577] width 49 height 20
click at [30, 293] on div at bounding box center [30, 290] width 10 height 10
click at [26, 184] on div at bounding box center [30, 185] width 10 height 10
click at [28, 289] on div at bounding box center [30, 290] width 10 height 10
click at [29, 166] on div at bounding box center [30, 158] width 20 height 20
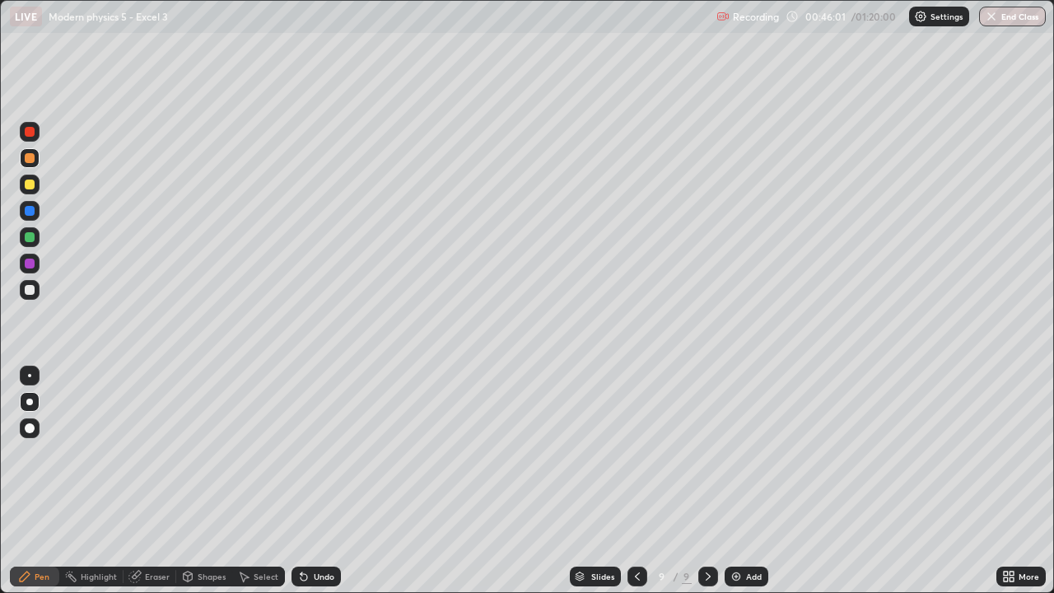
click at [743, 481] on div "Add" at bounding box center [747, 577] width 44 height 20
click at [39, 191] on div at bounding box center [30, 184] width 20 height 26
click at [806, 481] on div "Slides 10 / 10 Add" at bounding box center [669, 576] width 656 height 33
click at [846, 481] on div "Slides 10 / 10 Add" at bounding box center [669, 576] width 656 height 33
click at [753, 481] on div "Add" at bounding box center [754, 576] width 16 height 8
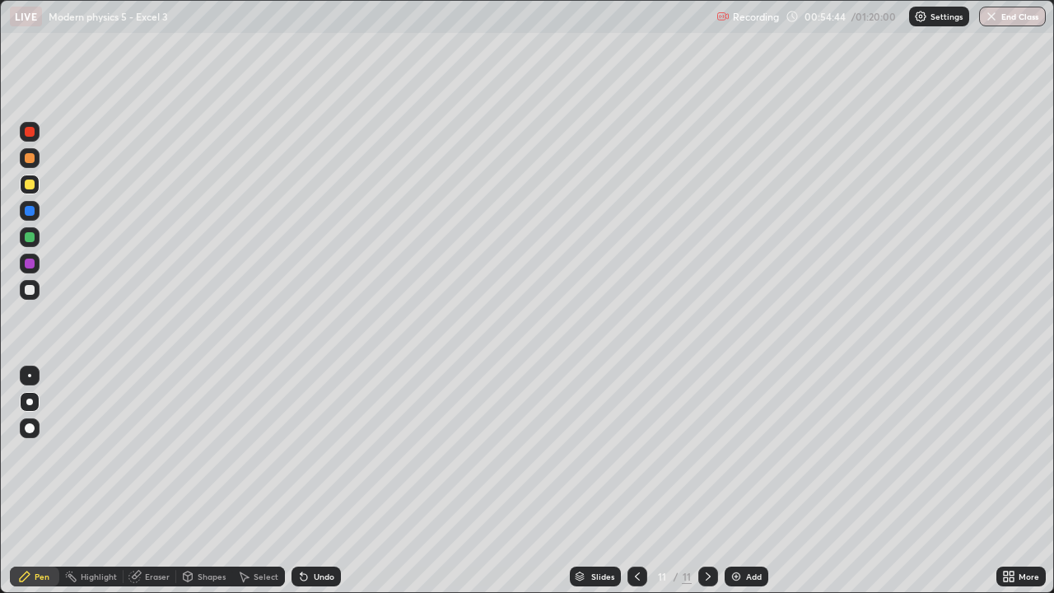
click at [32, 287] on div at bounding box center [30, 290] width 10 height 10
click at [325, 481] on div "Undo" at bounding box center [316, 577] width 49 height 20
click at [323, 481] on div "Undo" at bounding box center [316, 577] width 49 height 20
click at [321, 481] on div "Undo" at bounding box center [324, 576] width 21 height 8
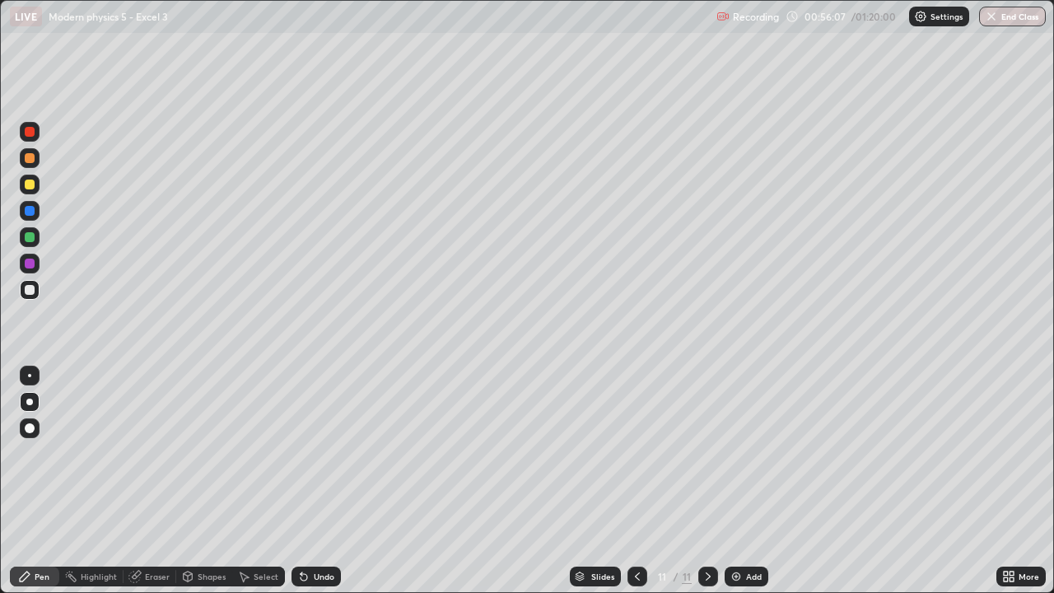
click at [323, 481] on div "Undo" at bounding box center [316, 577] width 49 height 20
click at [322, 481] on div "Undo" at bounding box center [316, 577] width 49 height 20
click at [748, 481] on div "Add" at bounding box center [754, 576] width 16 height 8
click at [32, 183] on div at bounding box center [30, 185] width 10 height 10
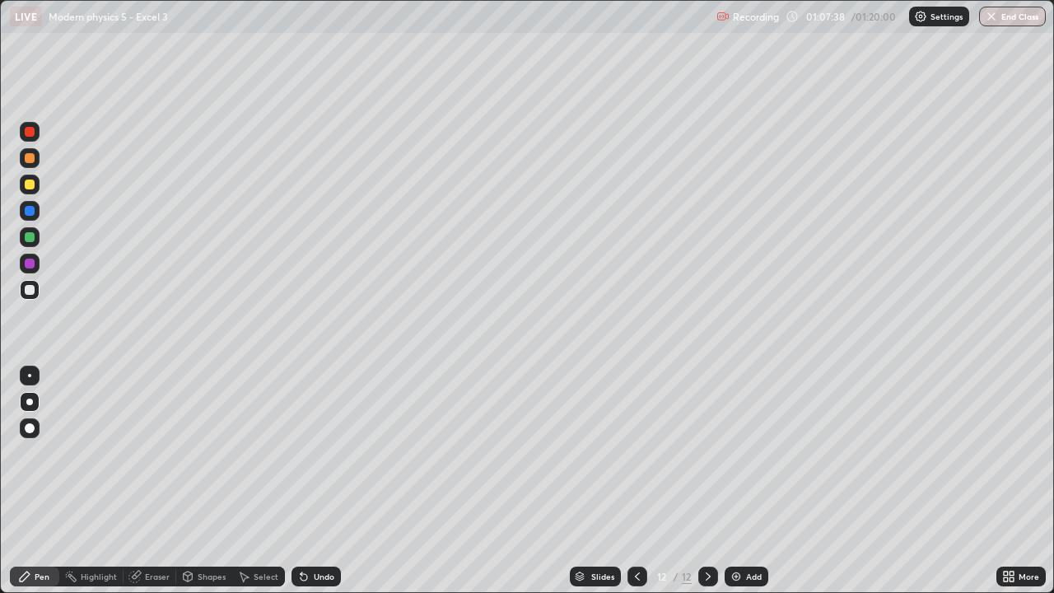
click at [29, 180] on div at bounding box center [30, 185] width 10 height 10
click at [155, 481] on div "Eraser" at bounding box center [157, 576] width 25 height 8
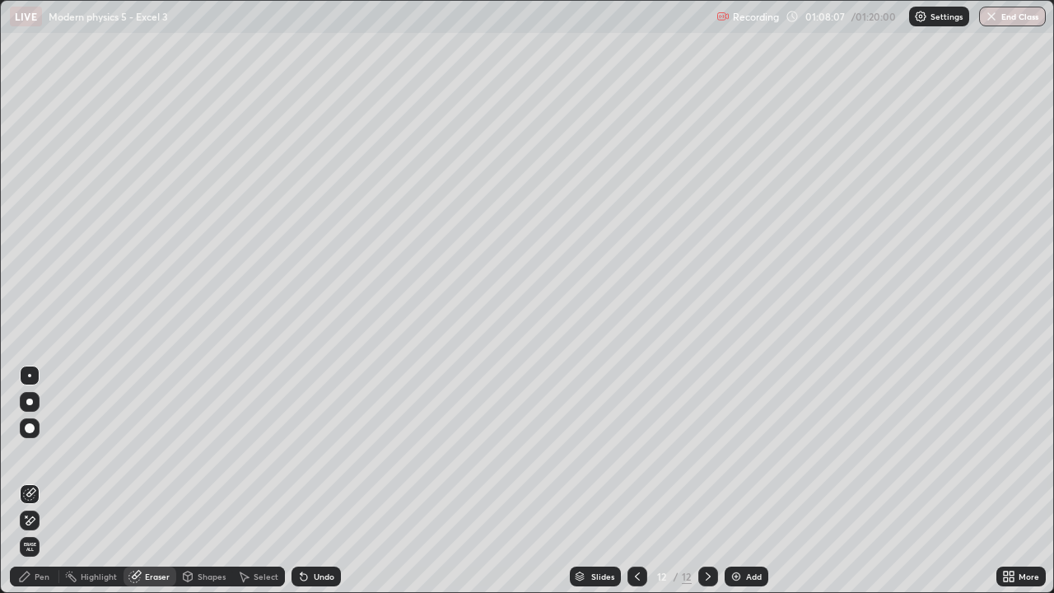
click at [43, 481] on div "Pen" at bounding box center [34, 577] width 49 height 20
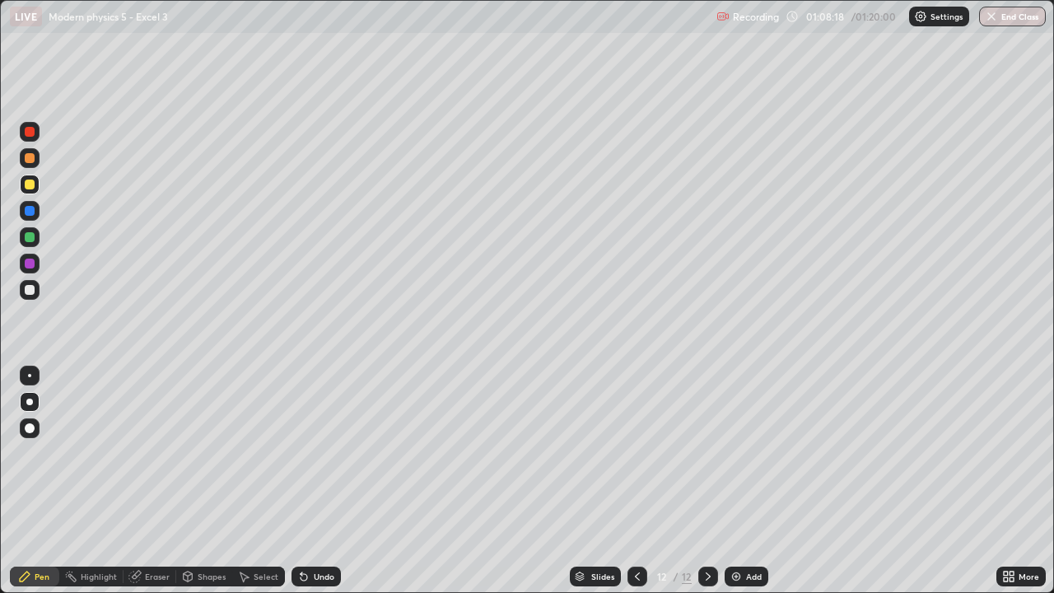
click at [308, 481] on div "Undo" at bounding box center [316, 577] width 49 height 20
click at [29, 157] on div at bounding box center [30, 158] width 10 height 10
click at [31, 156] on div at bounding box center [30, 158] width 10 height 10
click at [1016, 13] on button "End Class" at bounding box center [1013, 17] width 65 height 20
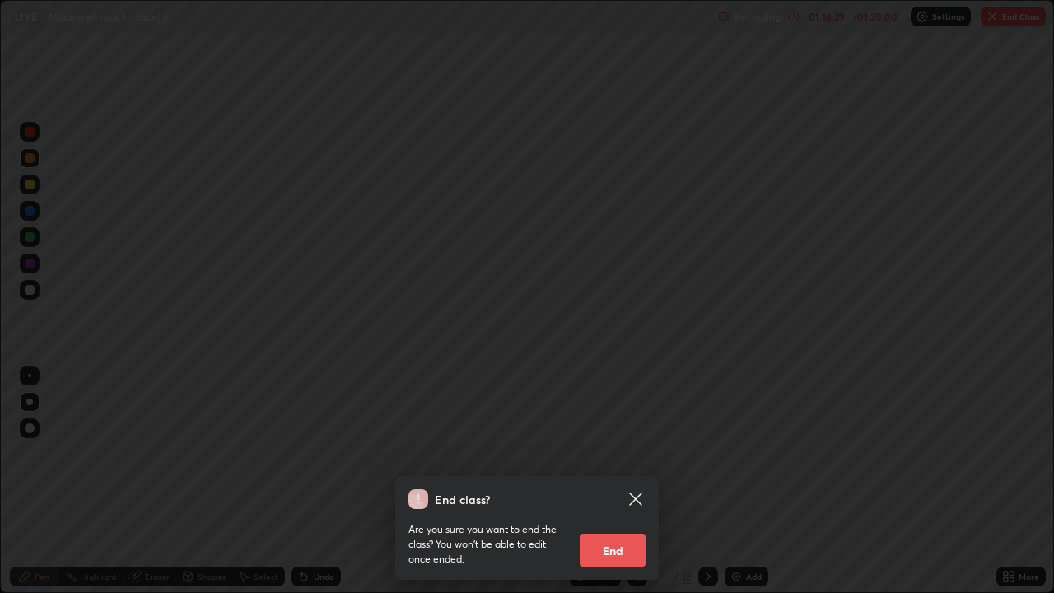
click at [631, 481] on button "End" at bounding box center [613, 550] width 66 height 33
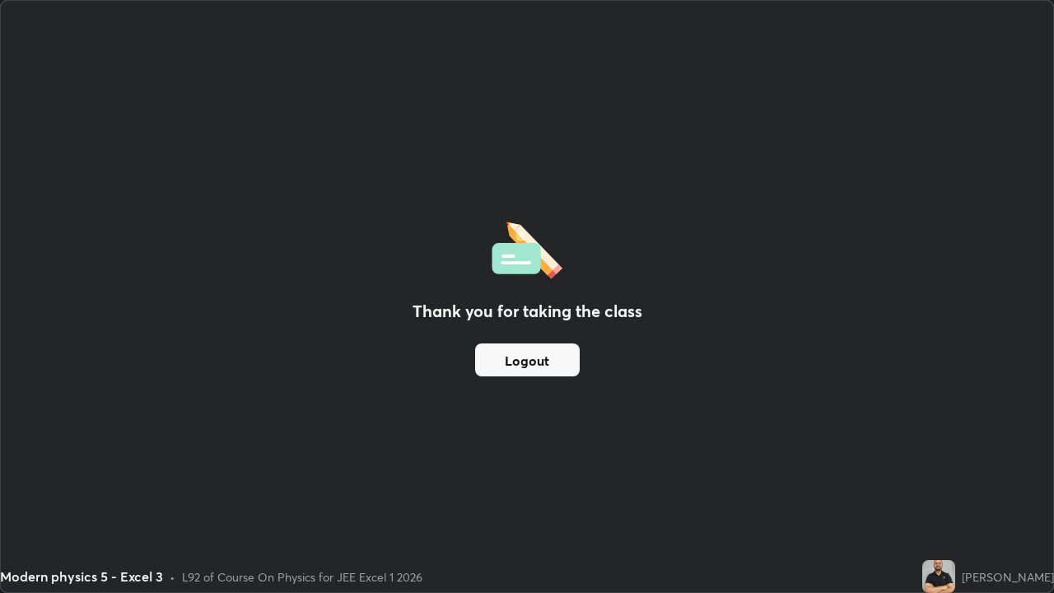
click at [876, 481] on div "Thank you for taking the class Logout" at bounding box center [527, 296] width 1053 height 591
click at [529, 363] on button "Logout" at bounding box center [527, 359] width 105 height 33
click at [498, 461] on div "Thank you for taking the class Logout" at bounding box center [527, 296] width 1053 height 591
click at [445, 453] on div "Thank you for taking the class Logout" at bounding box center [527, 296] width 1053 height 591
click at [592, 481] on div "Thank you for taking the class Logout" at bounding box center [527, 296] width 1053 height 591
